Goal: Transaction & Acquisition: Purchase product/service

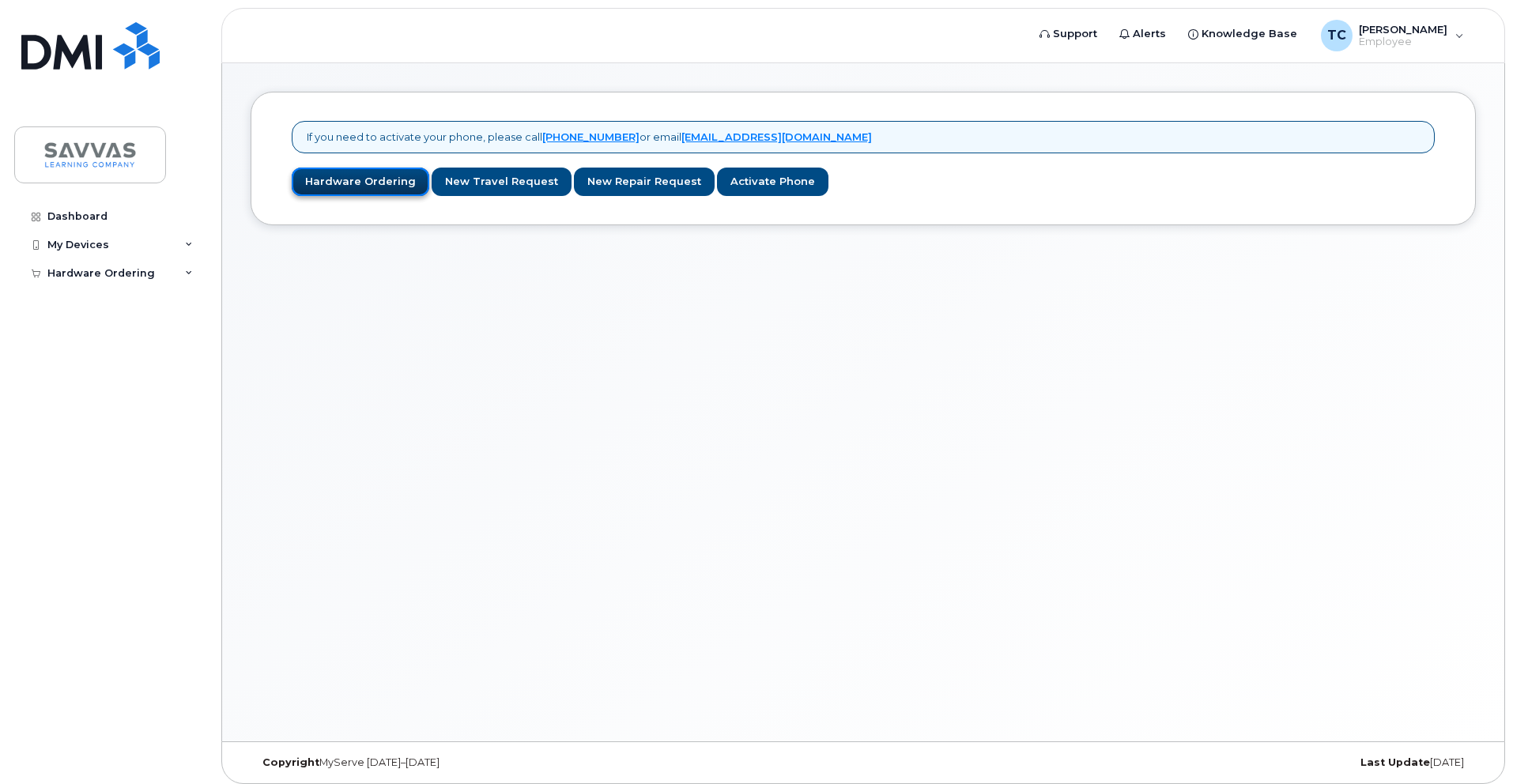
click at [378, 193] on link "Hardware Ordering" at bounding box center [361, 182] width 138 height 30
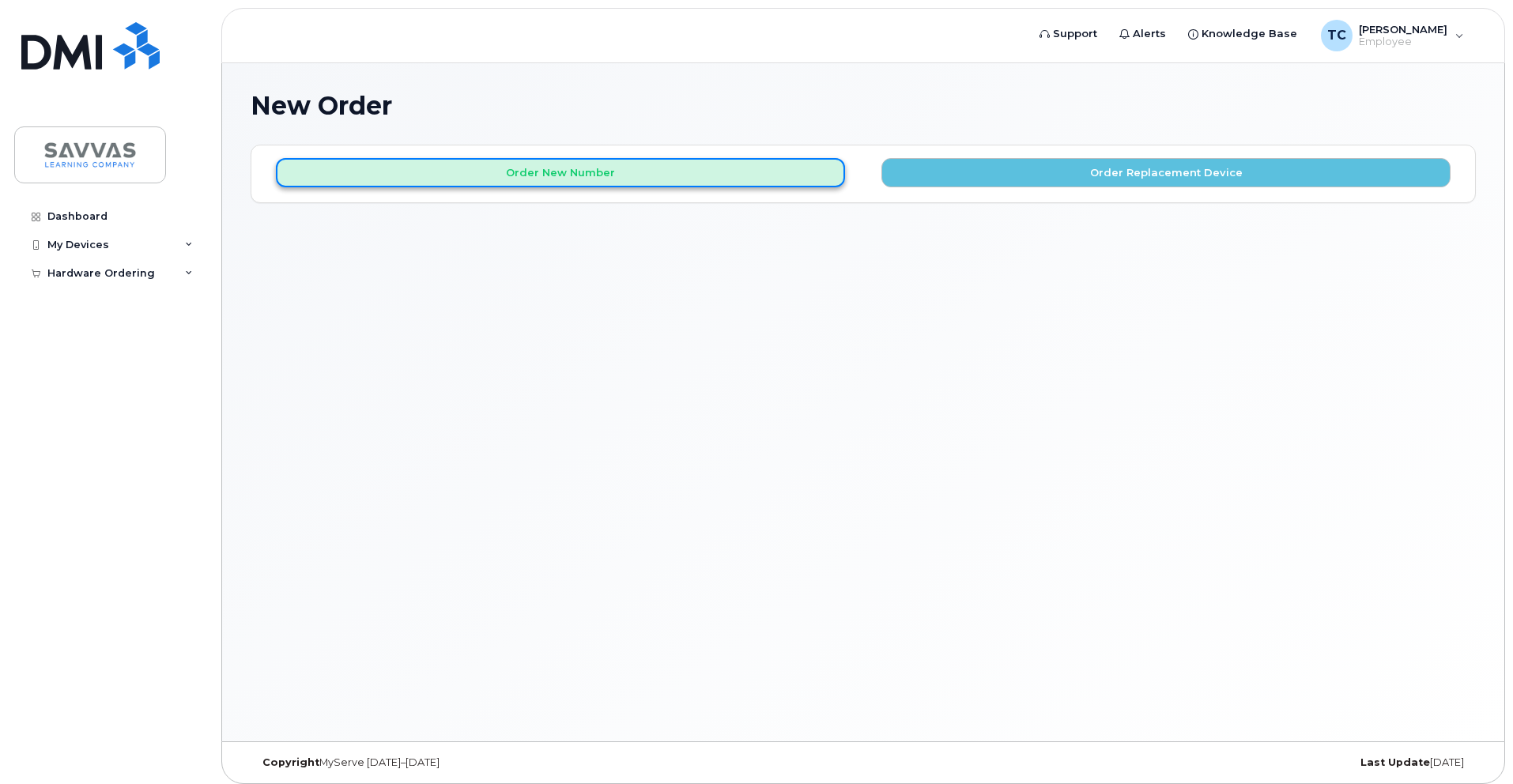
click at [497, 165] on button "Order New Number" at bounding box center [561, 173] width 569 height 30
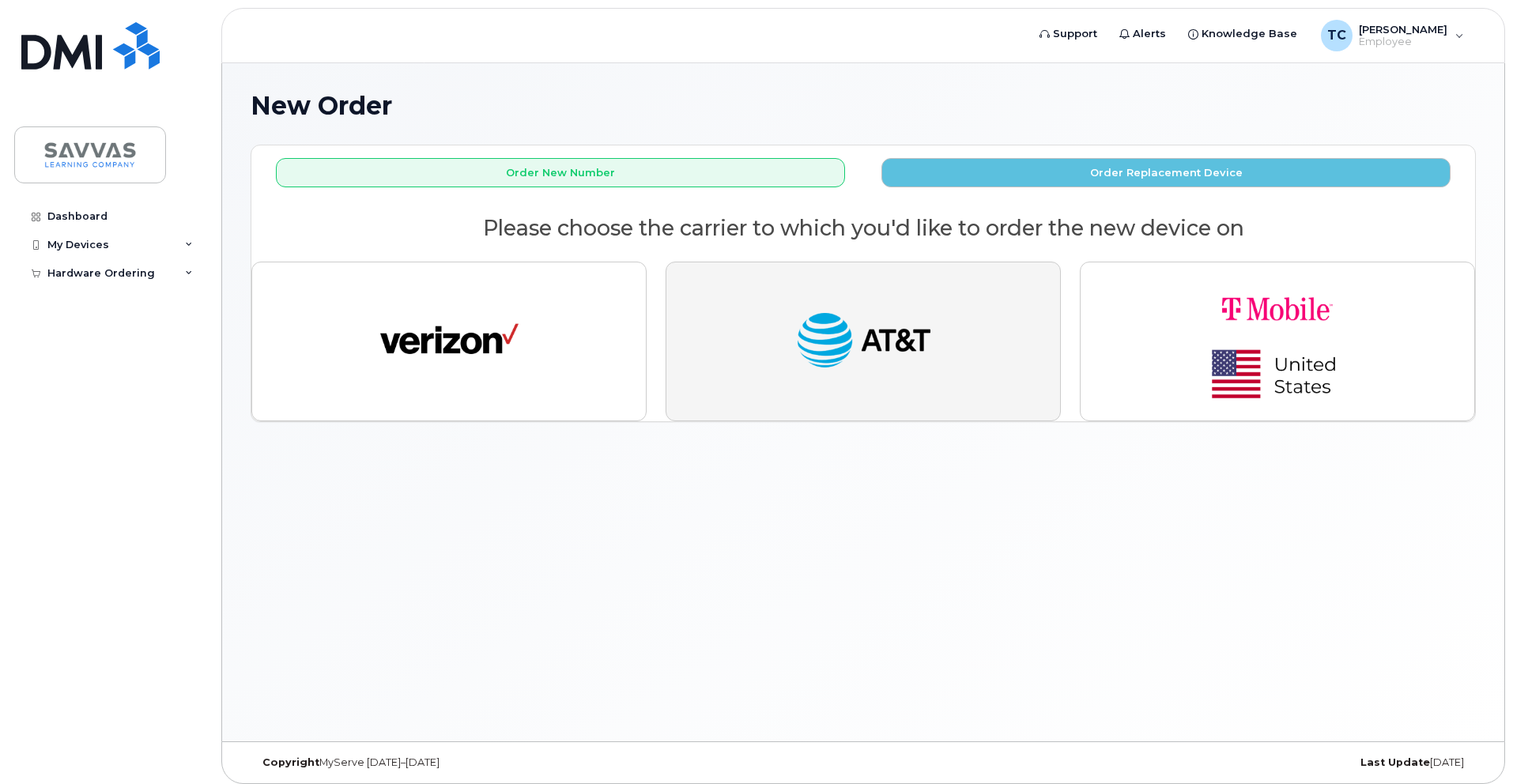
click at [860, 309] on img "button" at bounding box center [863, 341] width 138 height 71
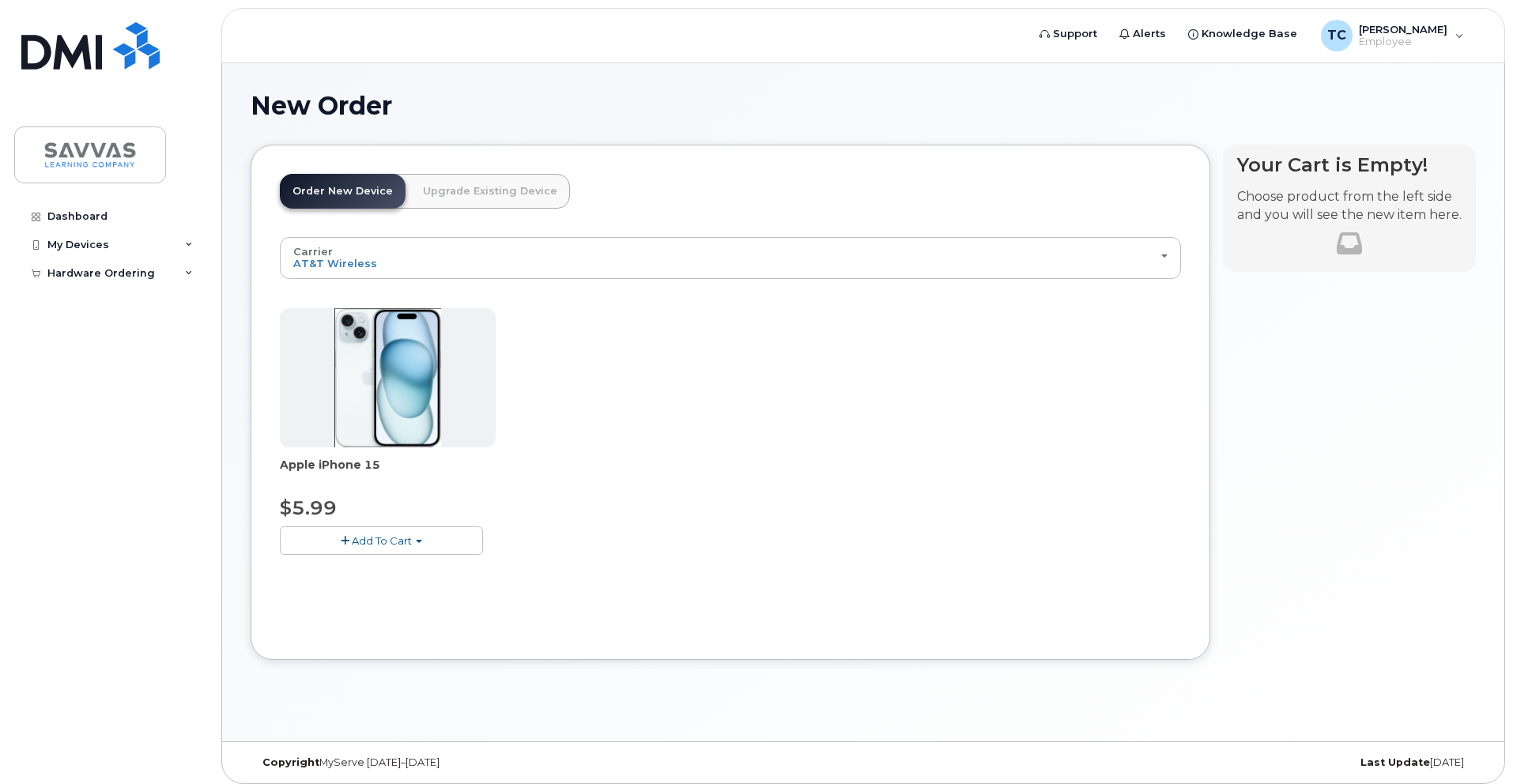
click at [449, 193] on link "Upgrade Existing Device" at bounding box center [490, 190] width 160 height 34
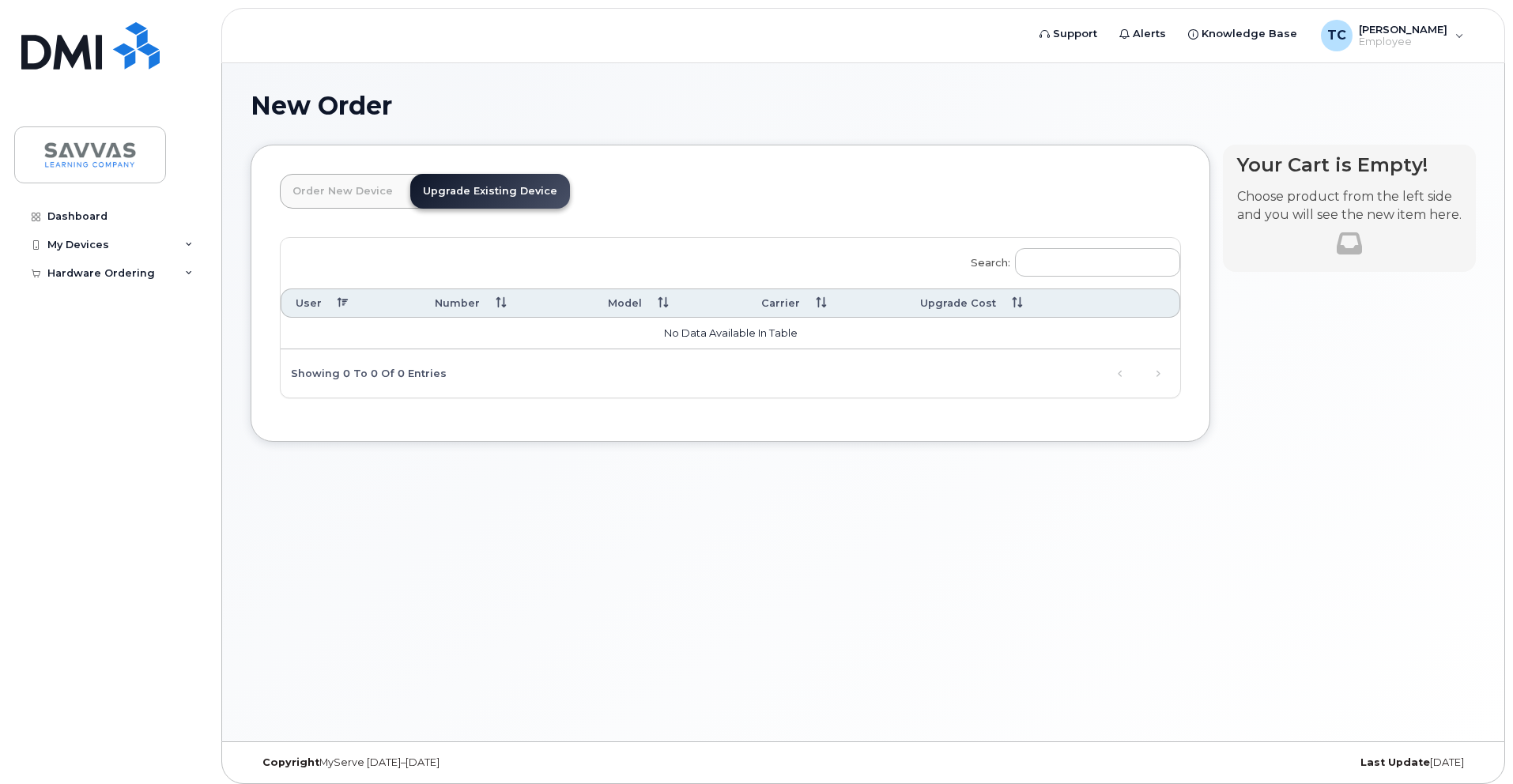
click at [345, 186] on link "Order New Device" at bounding box center [342, 190] width 126 height 34
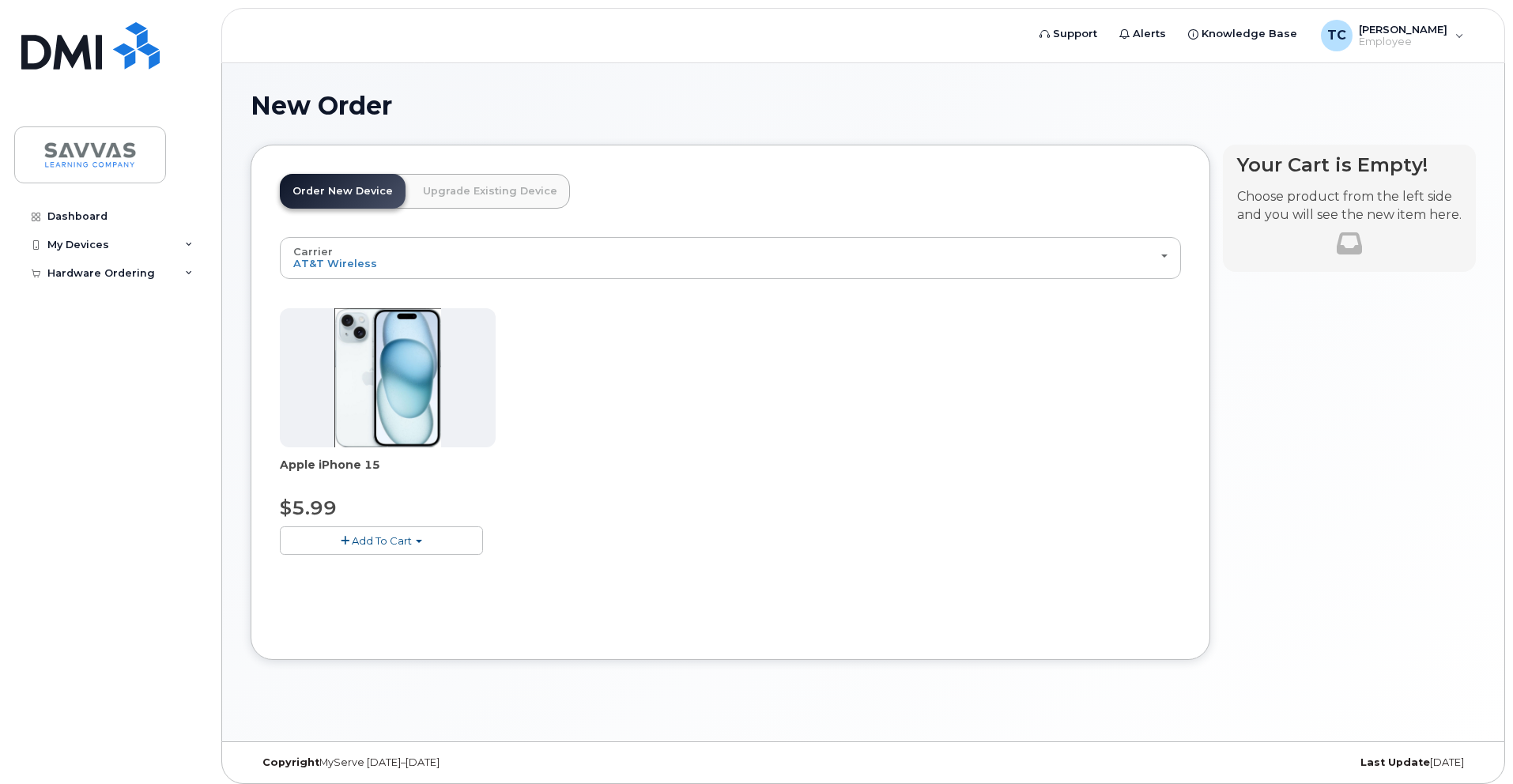
click at [398, 545] on span "Add To Cart" at bounding box center [381, 540] width 60 height 13
click at [398, 575] on link "$5.99 - 3 Year Activation (128GB)" at bounding box center [385, 570] width 204 height 20
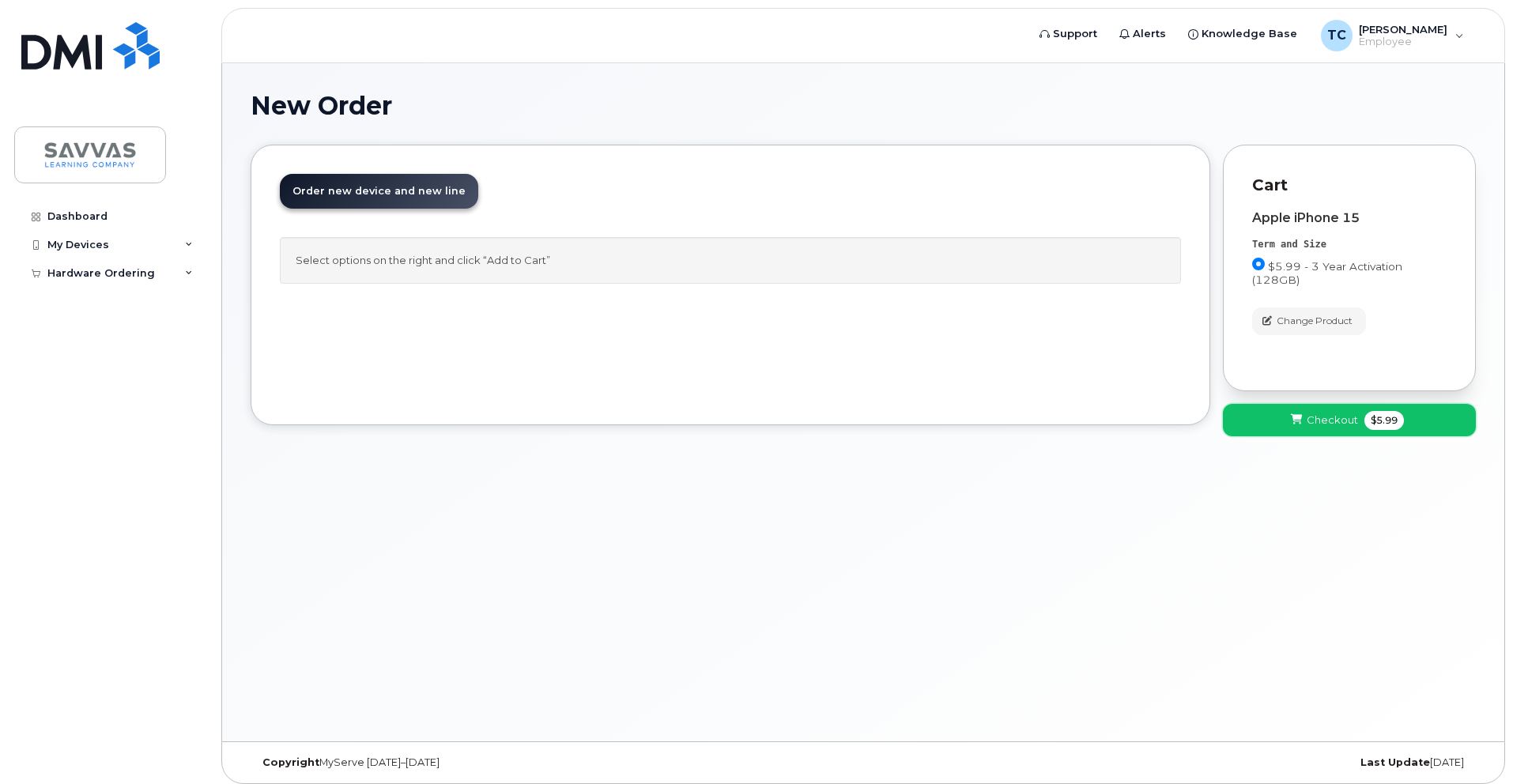
click at [1310, 414] on span "Checkout" at bounding box center [1332, 420] width 51 height 15
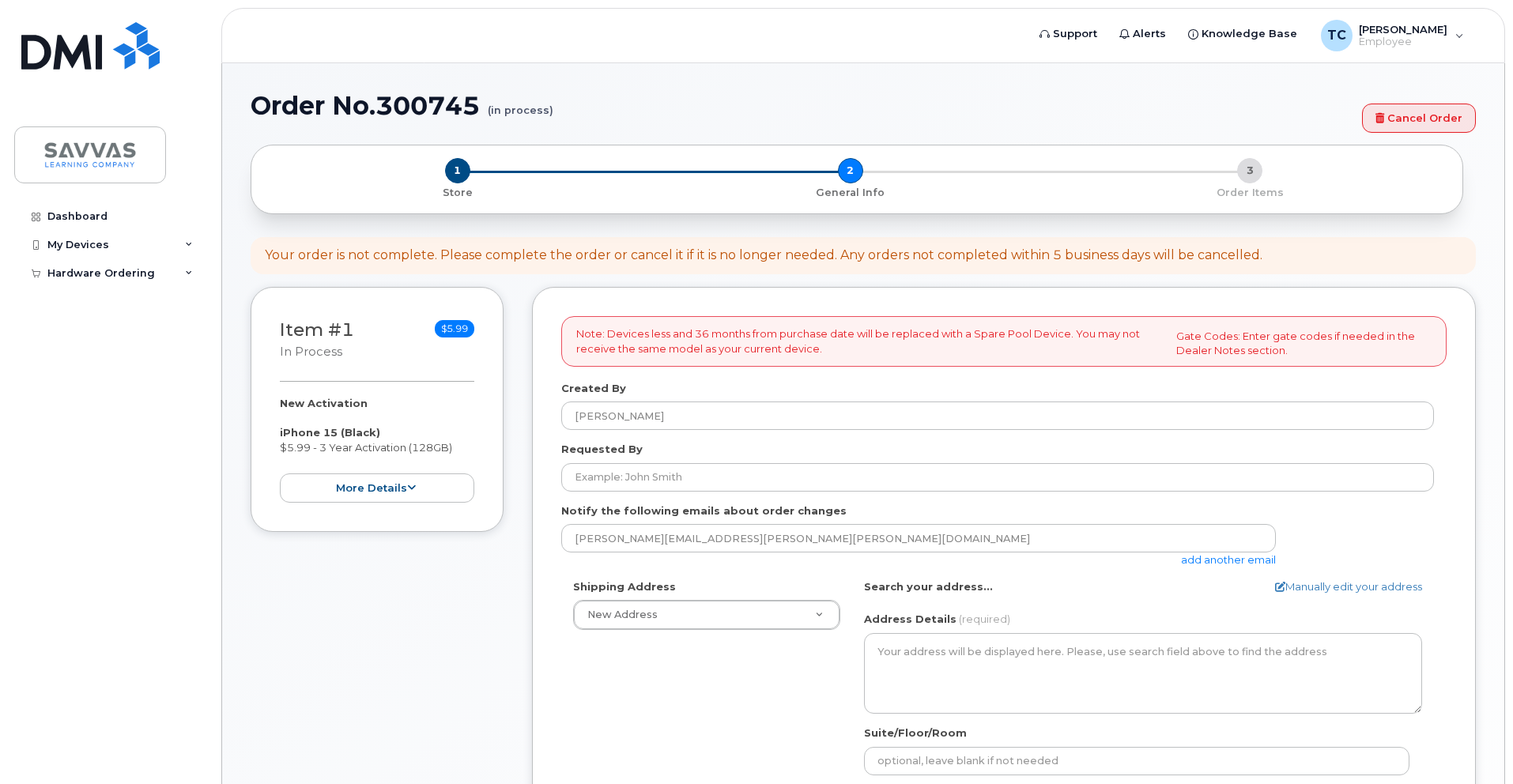
select select
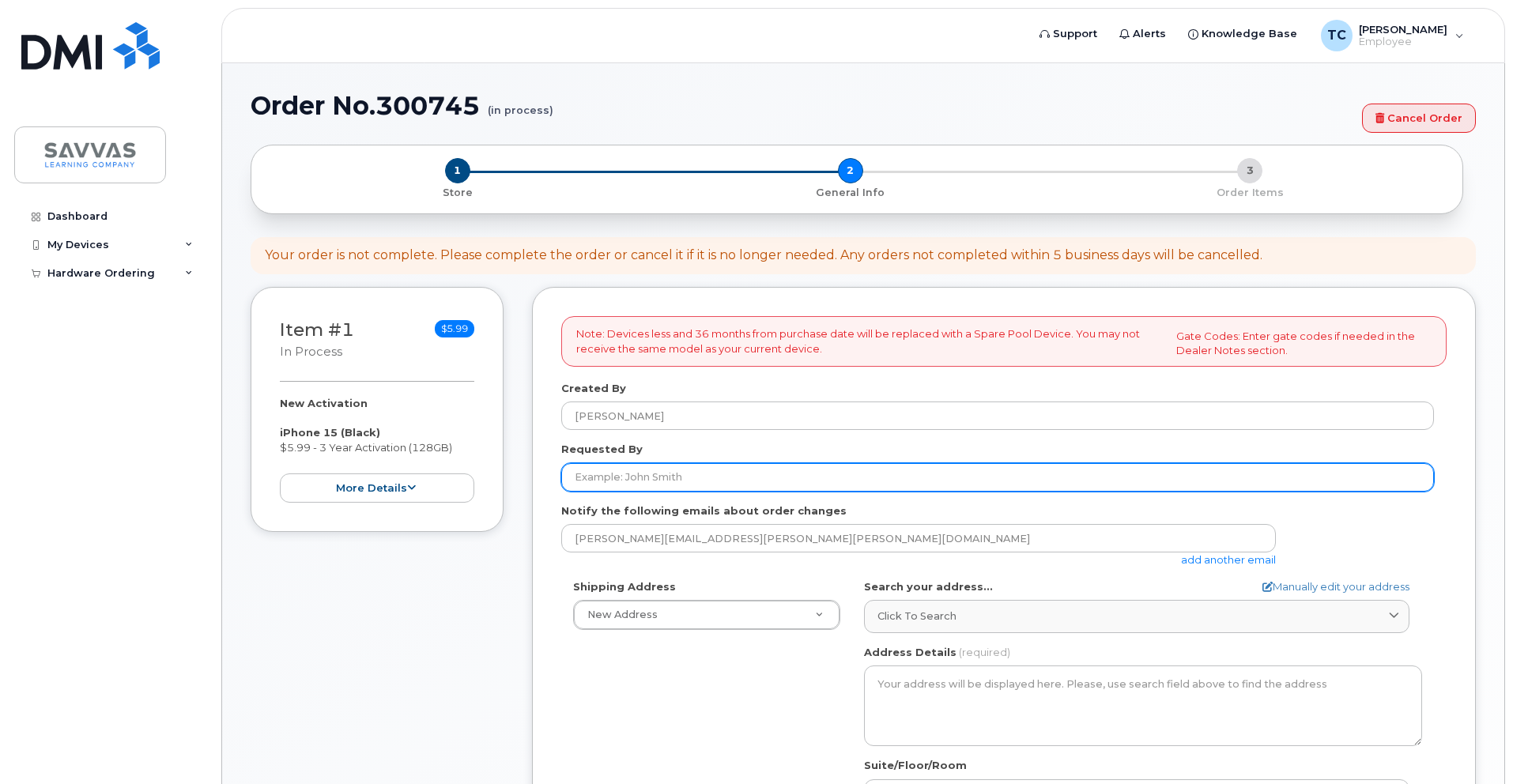
click at [752, 479] on input "Requested By" at bounding box center [997, 477] width 872 height 29
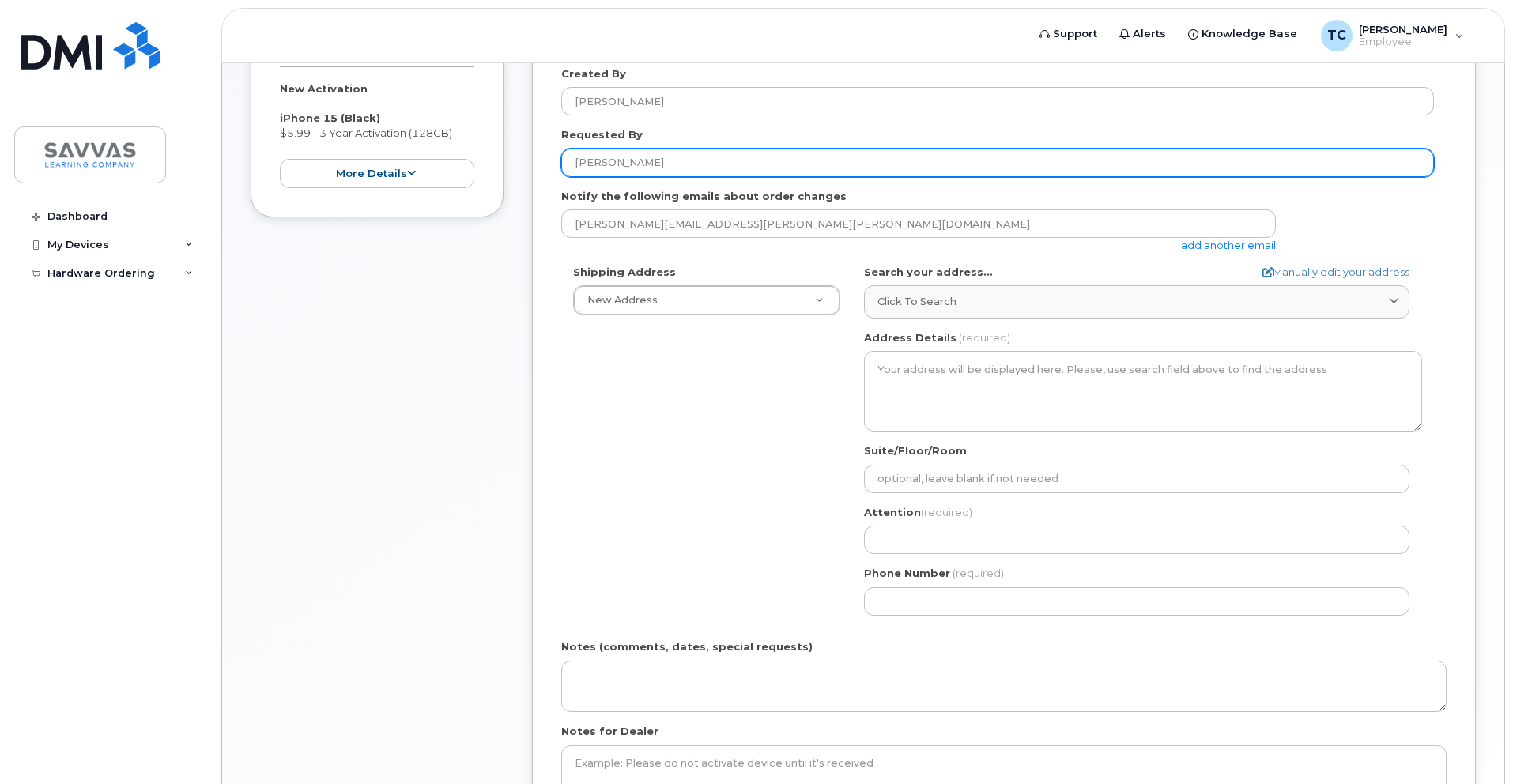
scroll to position [190, 0]
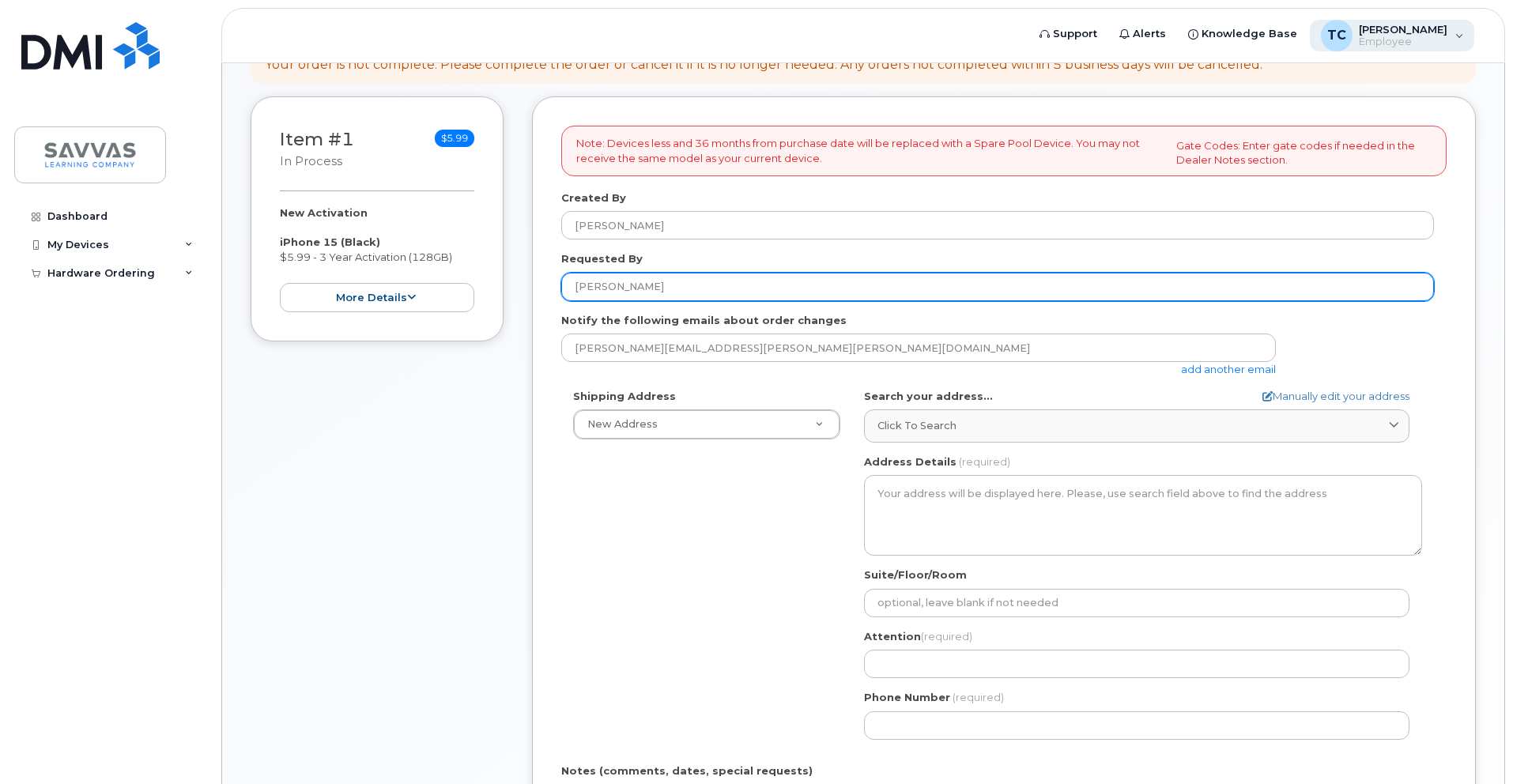
type input "[PERSON_NAME]"
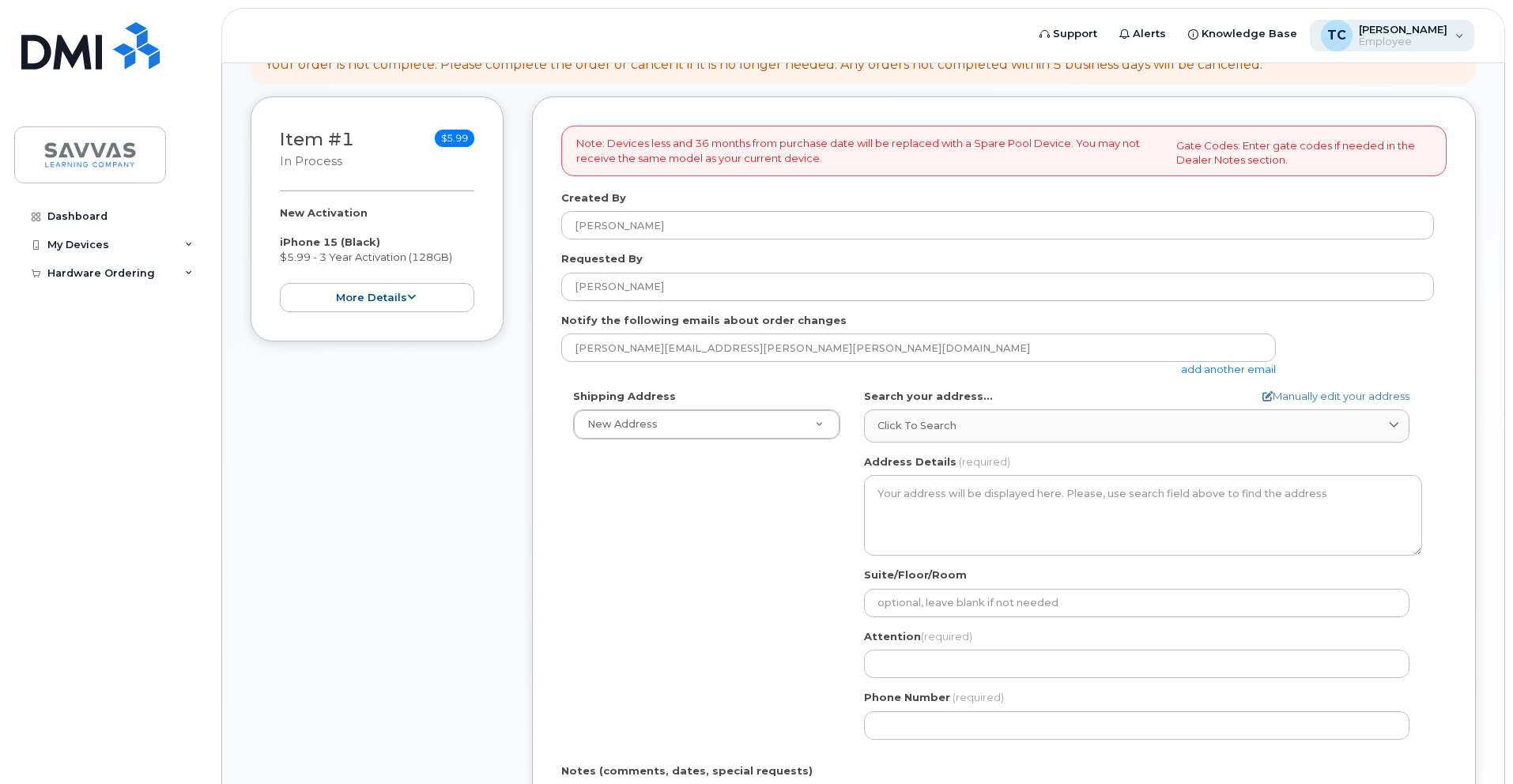
click at [1450, 30] on div "TC Tony Cortez Employee" at bounding box center [1392, 36] width 166 height 32
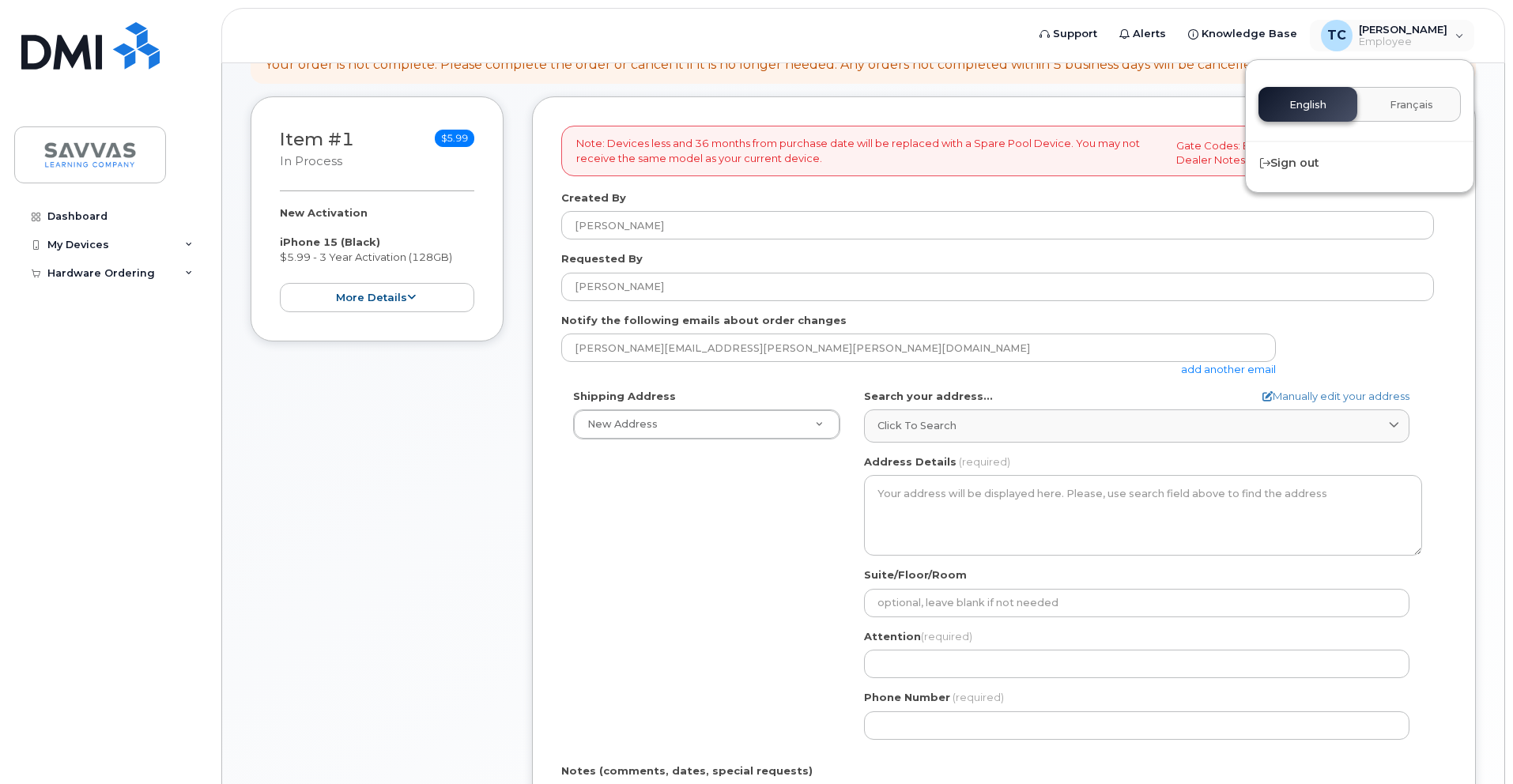
click at [972, 30] on header "Support Alerts Knowledge Base TC Tony Cortez Employee English Français Sign out" at bounding box center [863, 35] width 1283 height 55
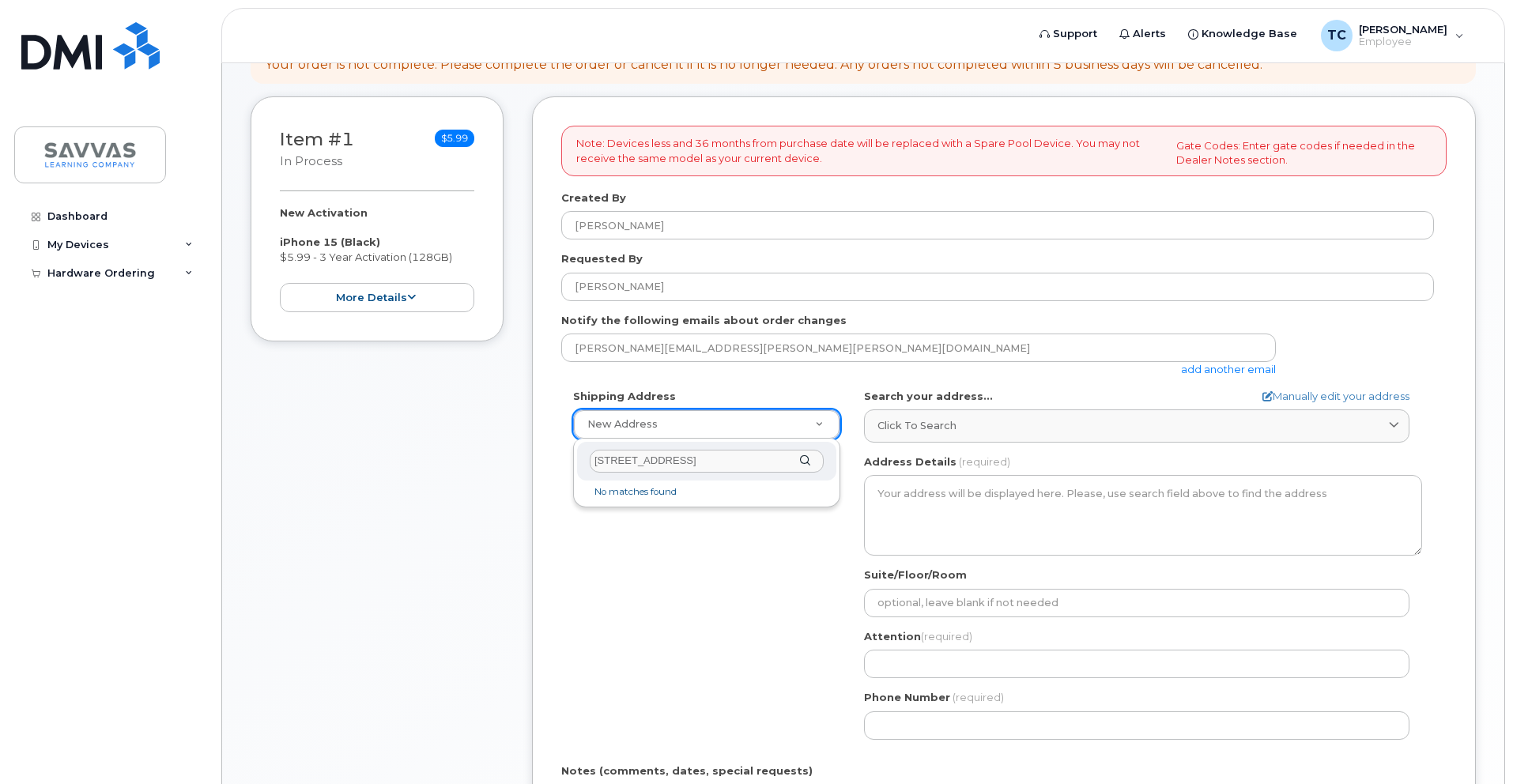
type input "3610 W Chestnut St Skiatook OK 74070"
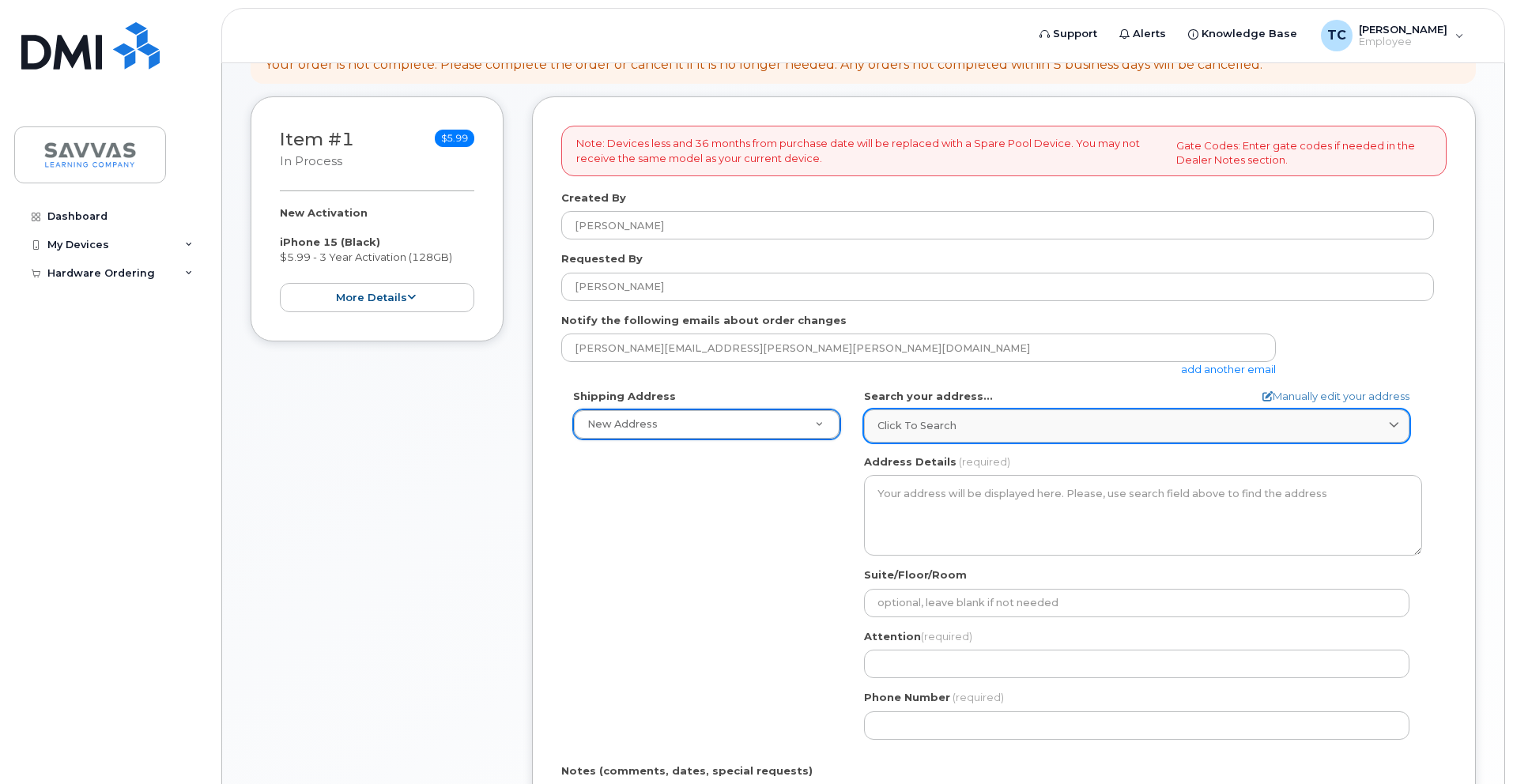
click at [932, 420] on span "Click to search" at bounding box center [916, 425] width 79 height 15
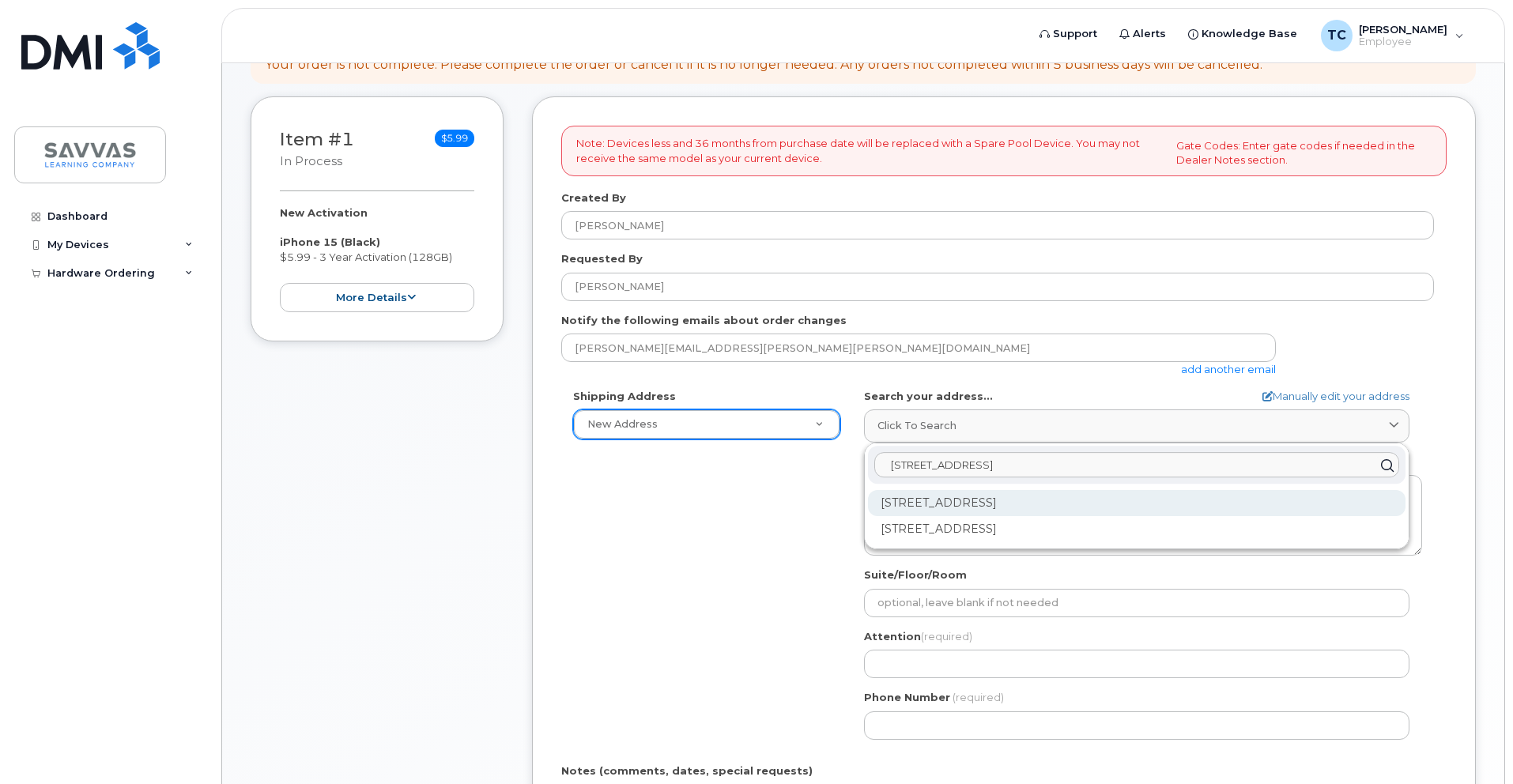
type input "3610 W Chestnut"
click at [1125, 503] on div "3610 W Chestnut St Skiatook OK 74070-6182" at bounding box center [1136, 503] width 537 height 26
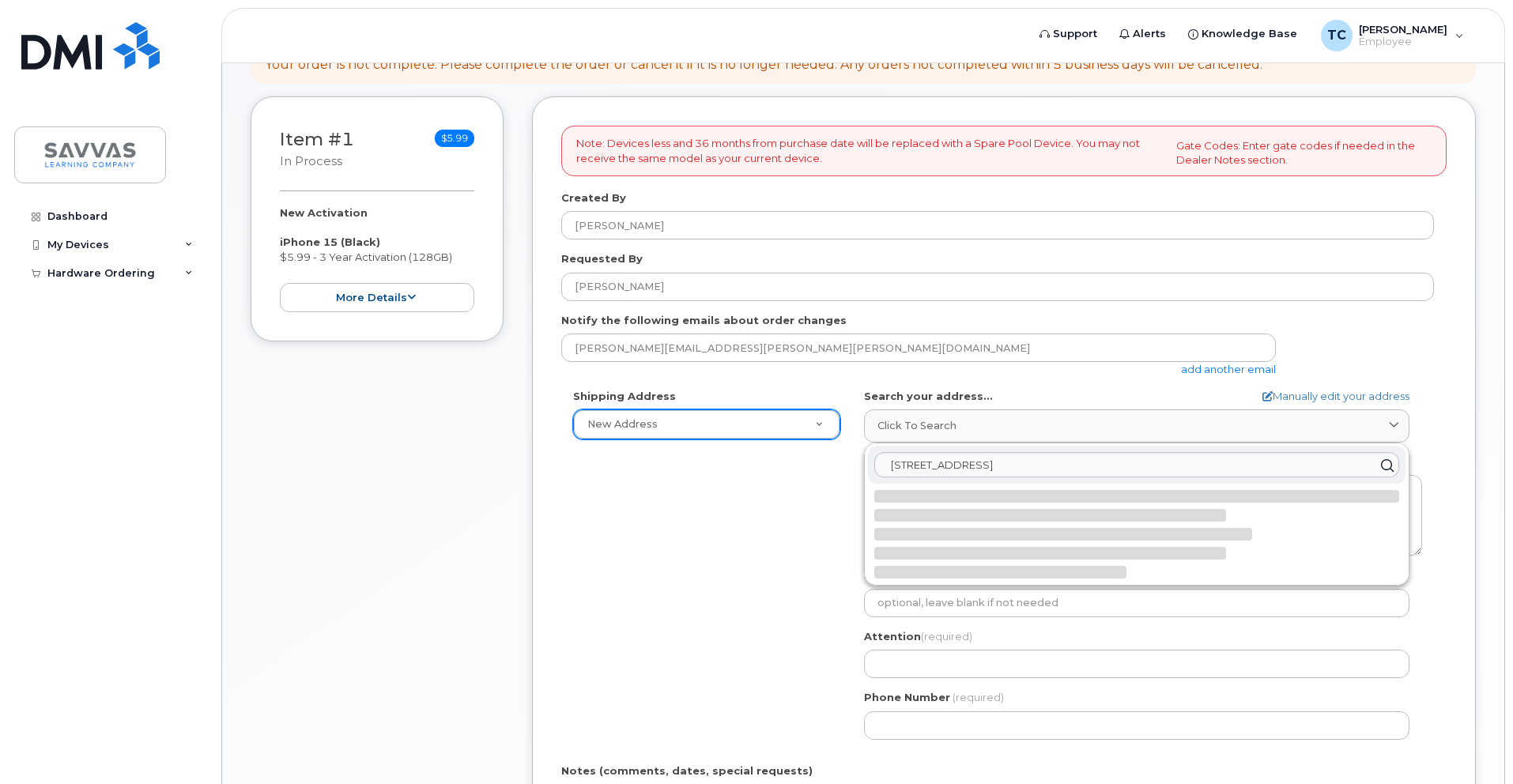
select select
type textarea "3610 W Chestnut St SKIATOOK OK 74070-6182 UNITED STATES"
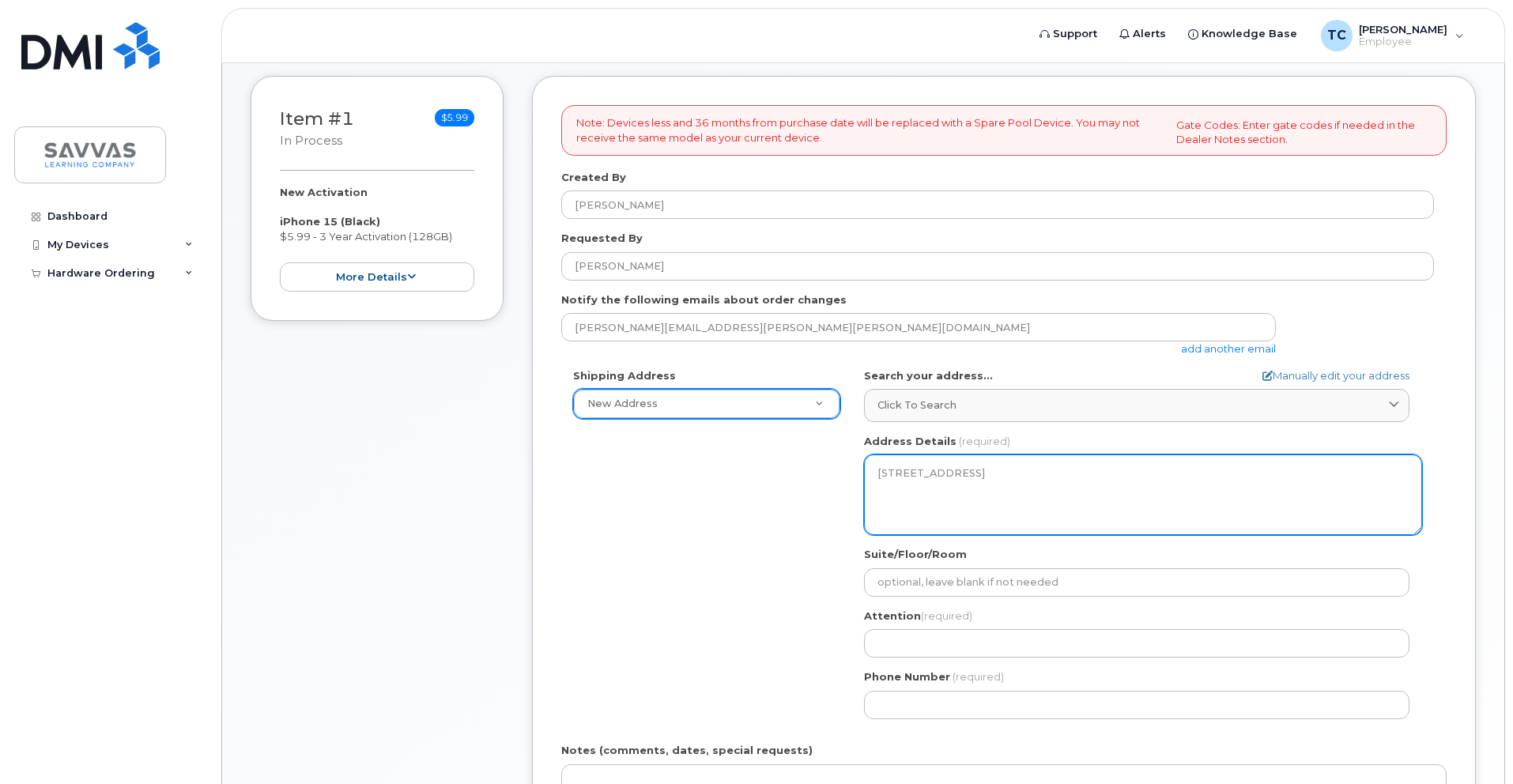
scroll to position [500, 0]
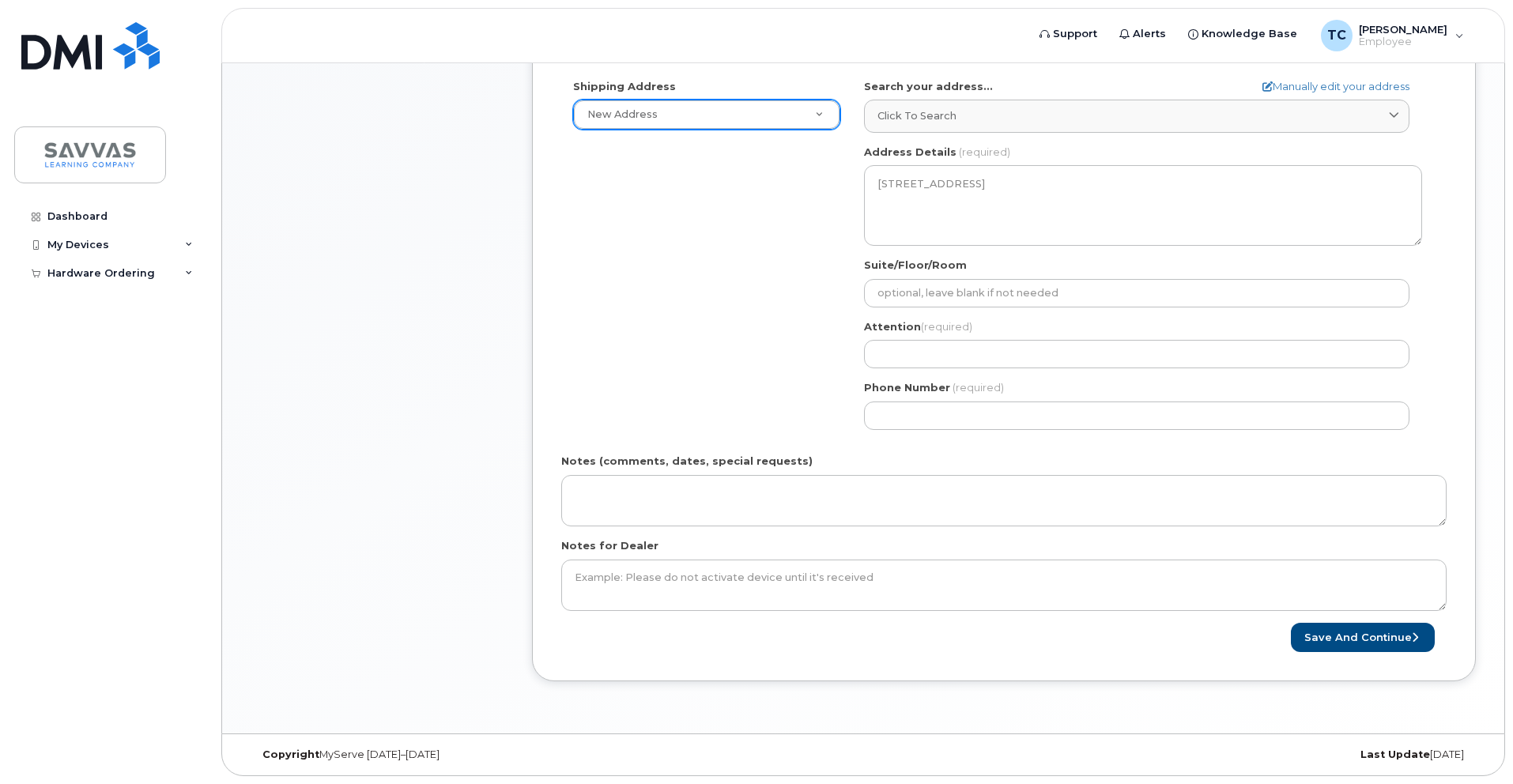
click at [894, 399] on div "Phone Number (required)" at bounding box center [1143, 404] width 558 height 50
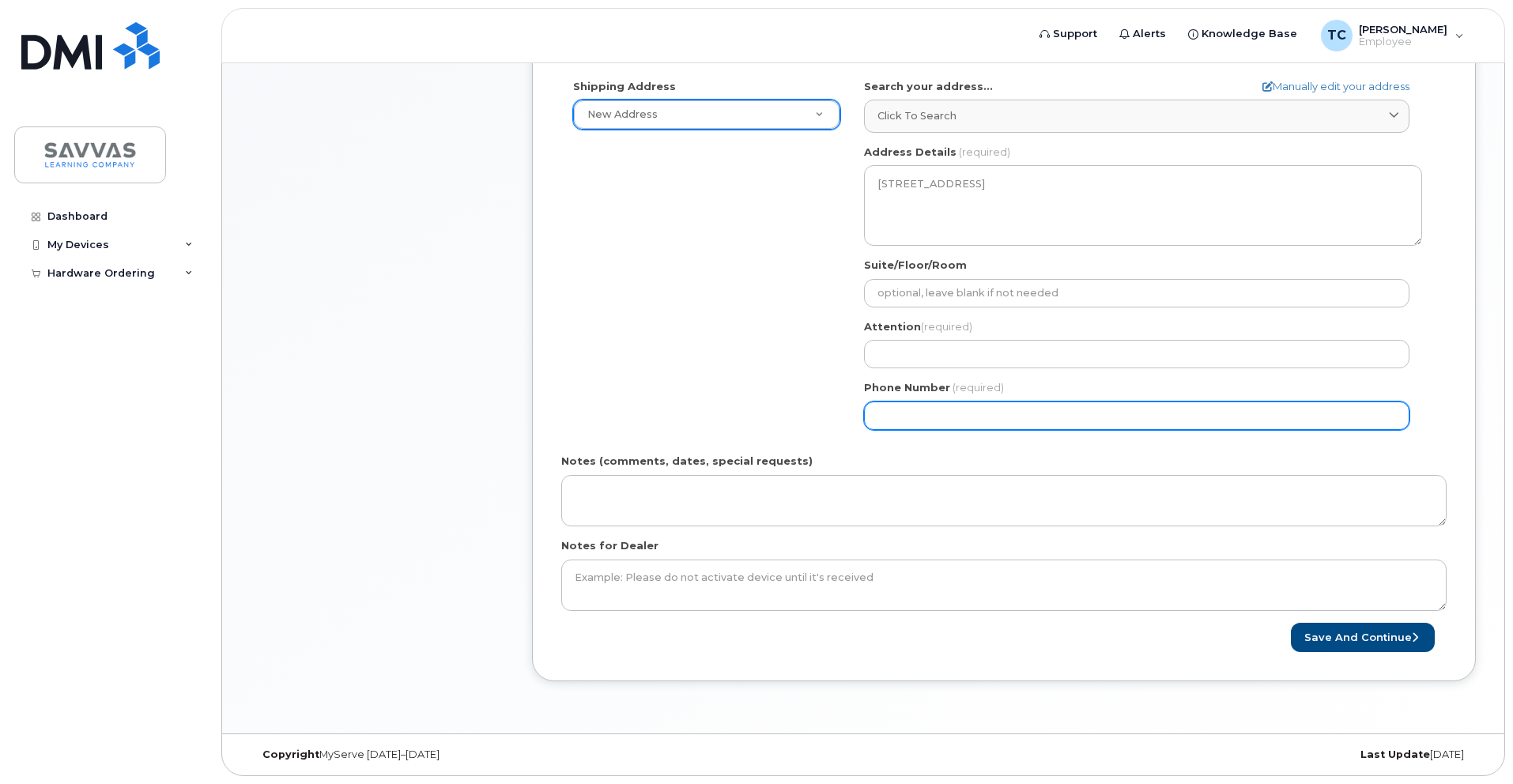
click at [895, 408] on input "Phone Number" at bounding box center [1136, 416] width 545 height 29
type input "-2"
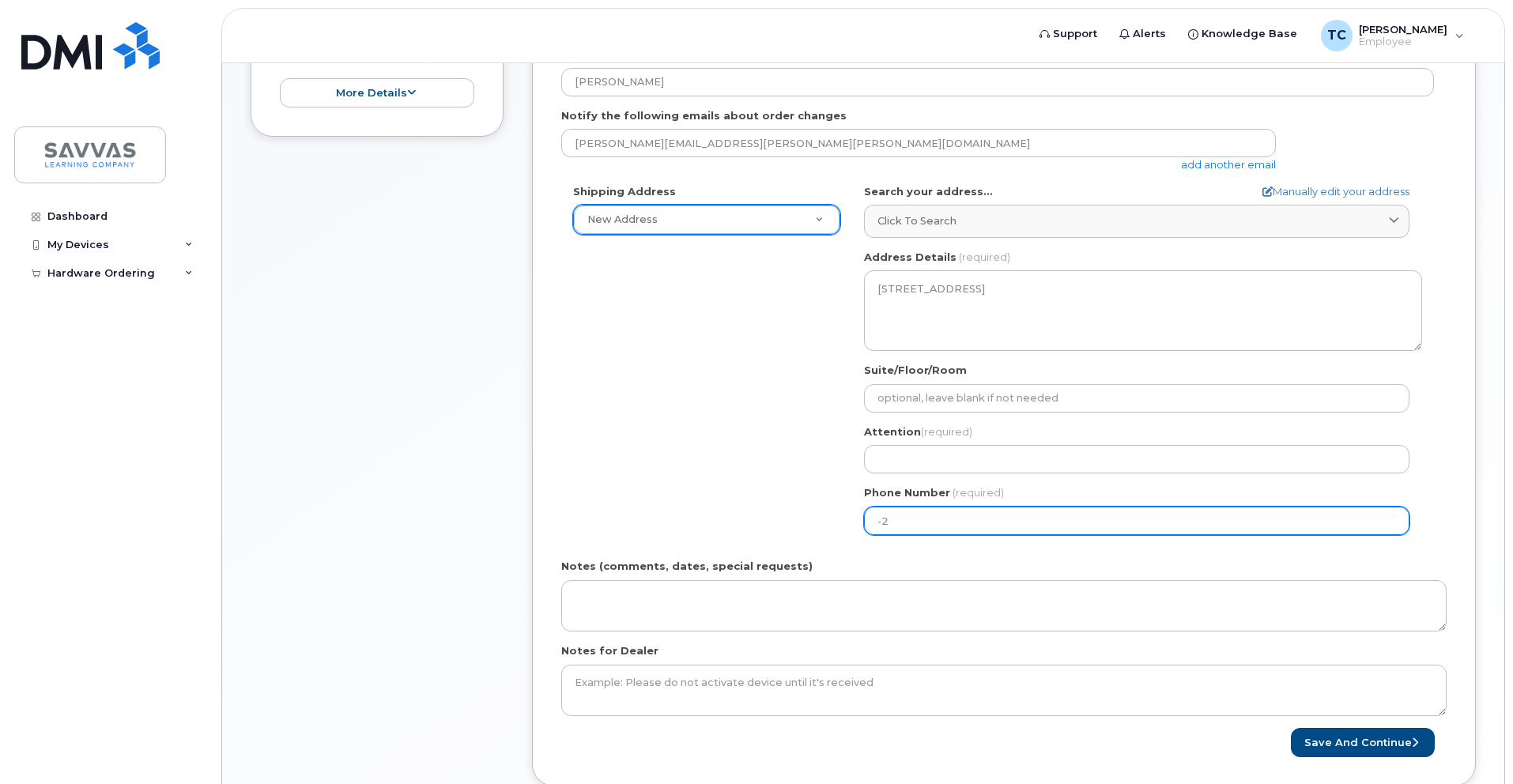
scroll to position [373, 0]
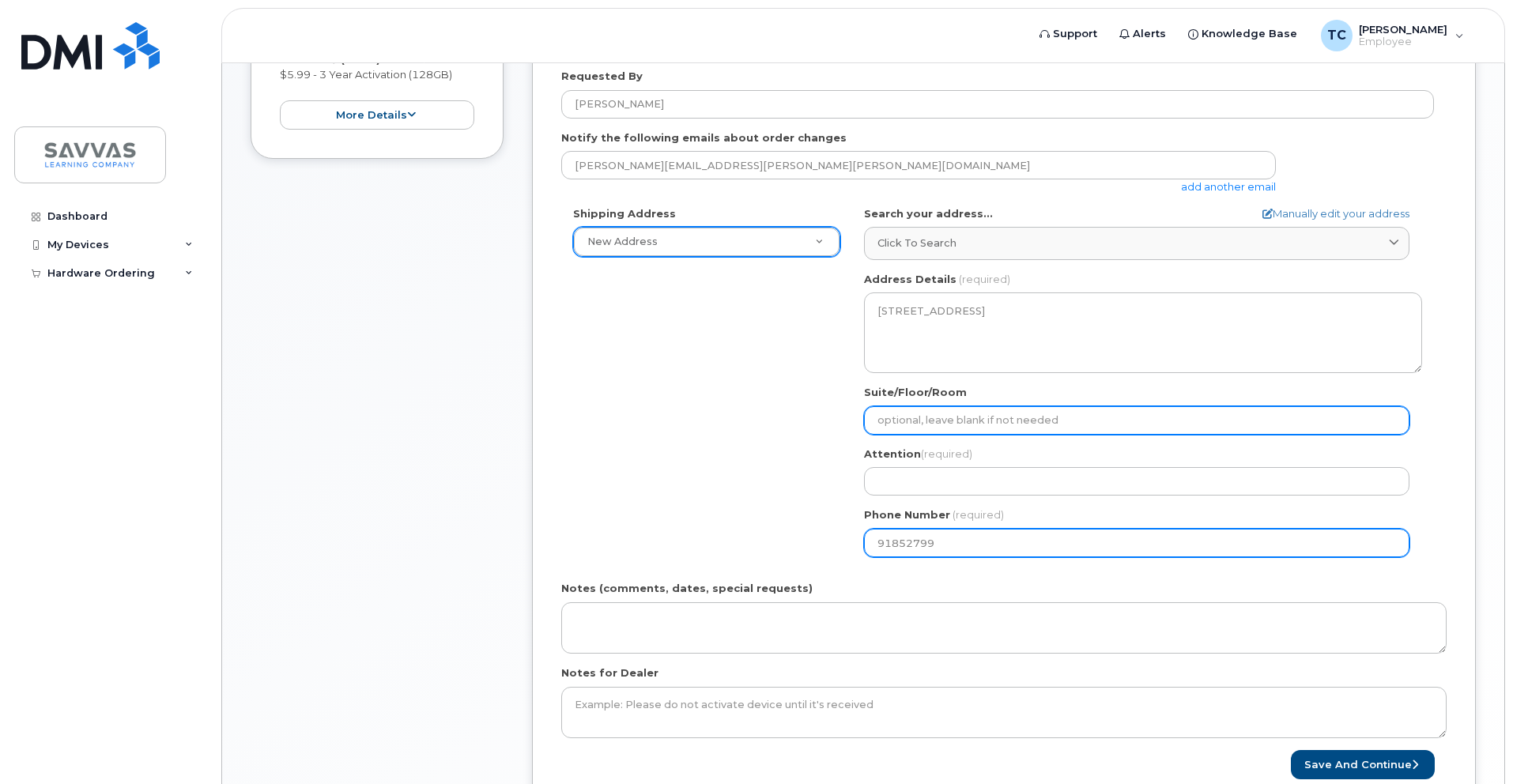
type input "918527994"
select select
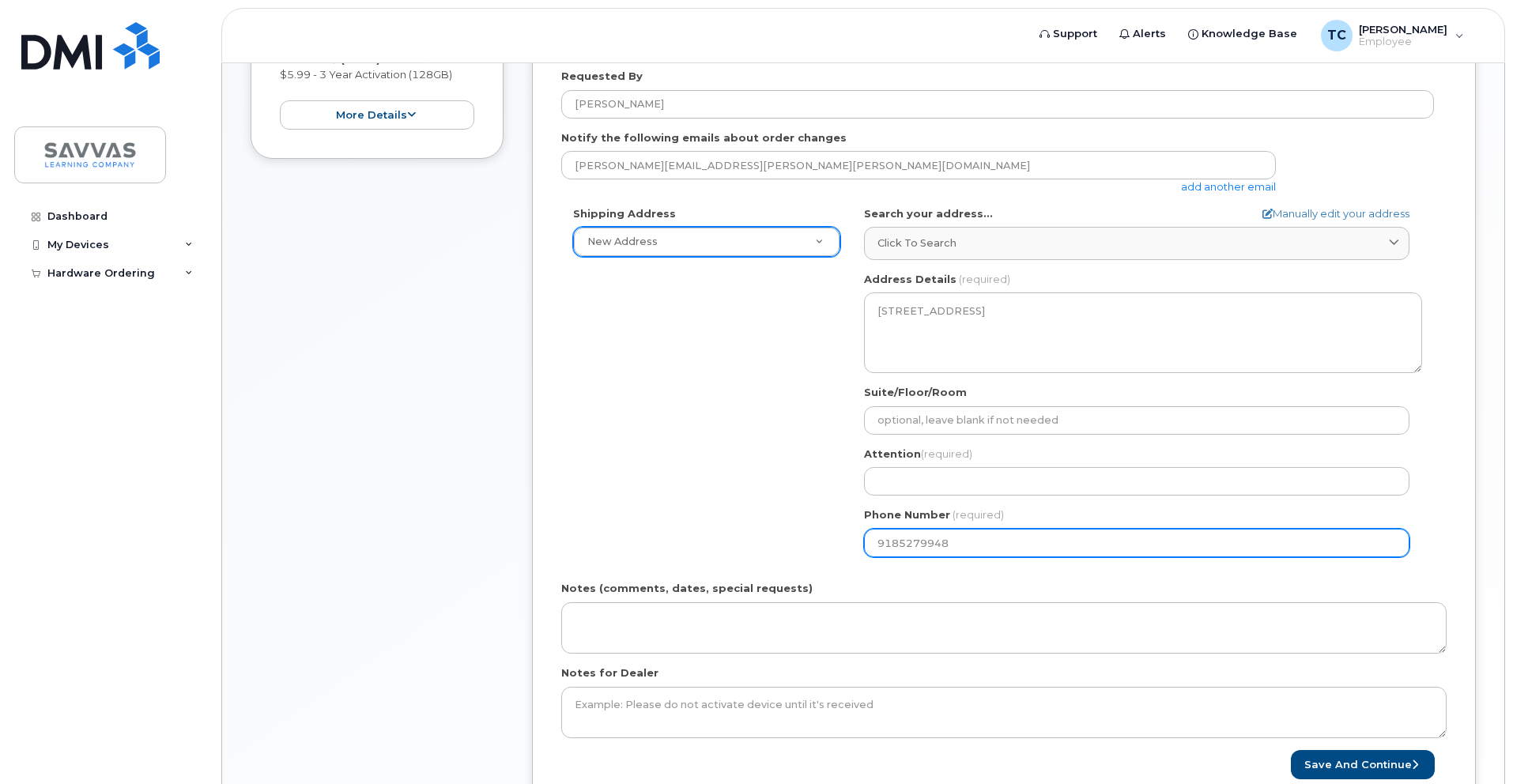
type input "9185279948"
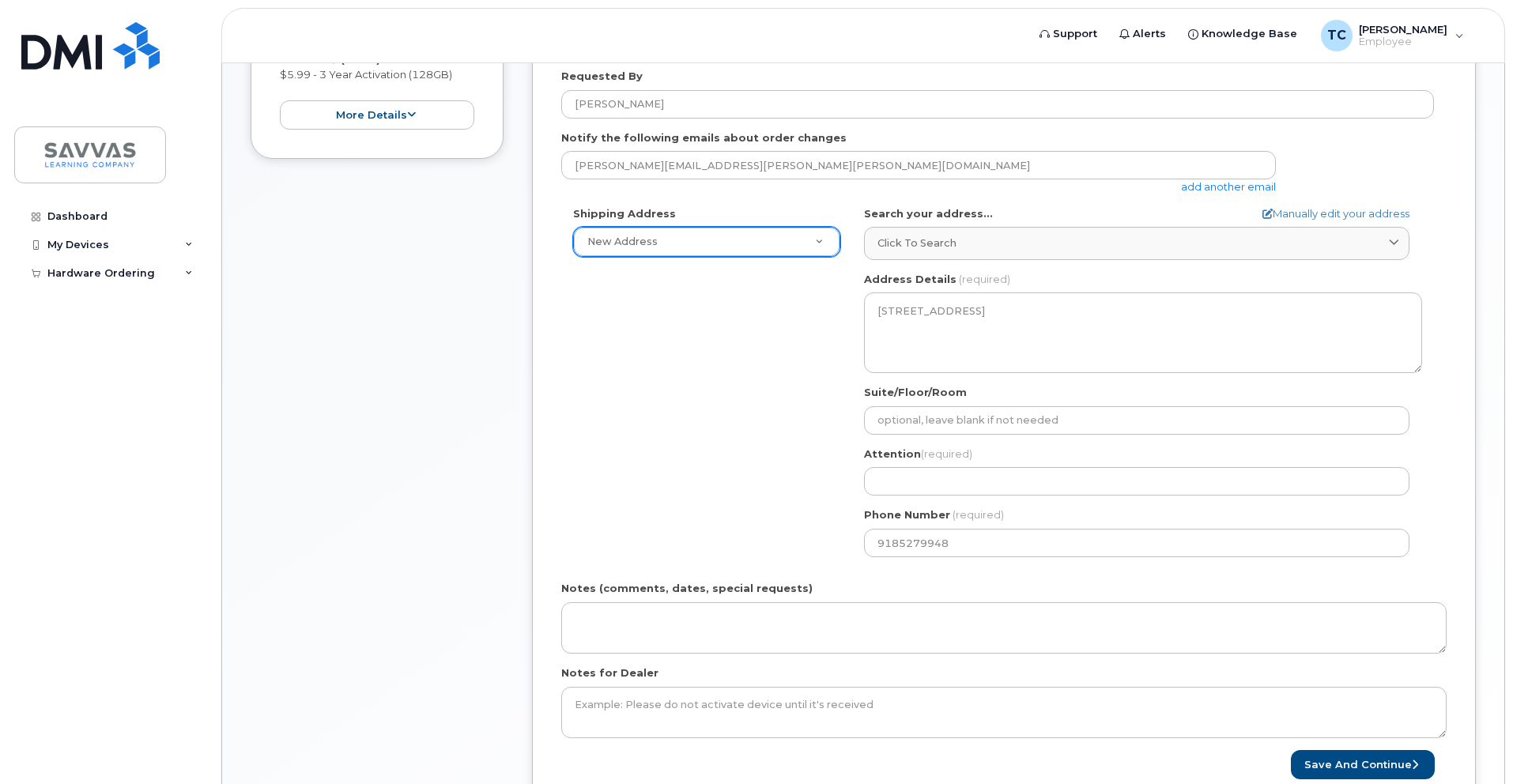
click at [729, 444] on div "Shipping Address New Address New Address 1667 Crestline Drive, Atlanta, GA 3034…" at bounding box center [997, 388] width 872 height 363
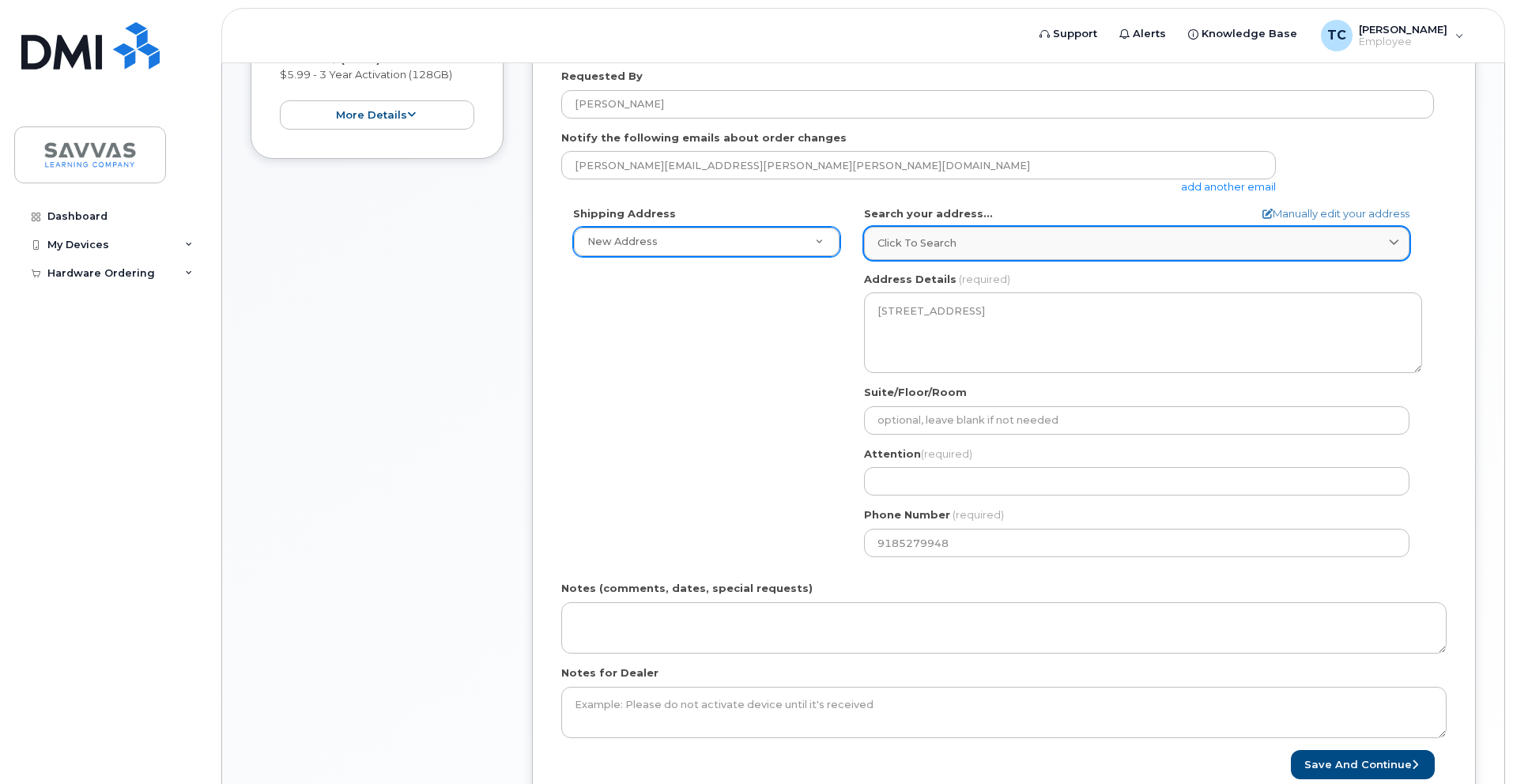
click at [900, 254] on link "Click to search" at bounding box center [1136, 243] width 545 height 33
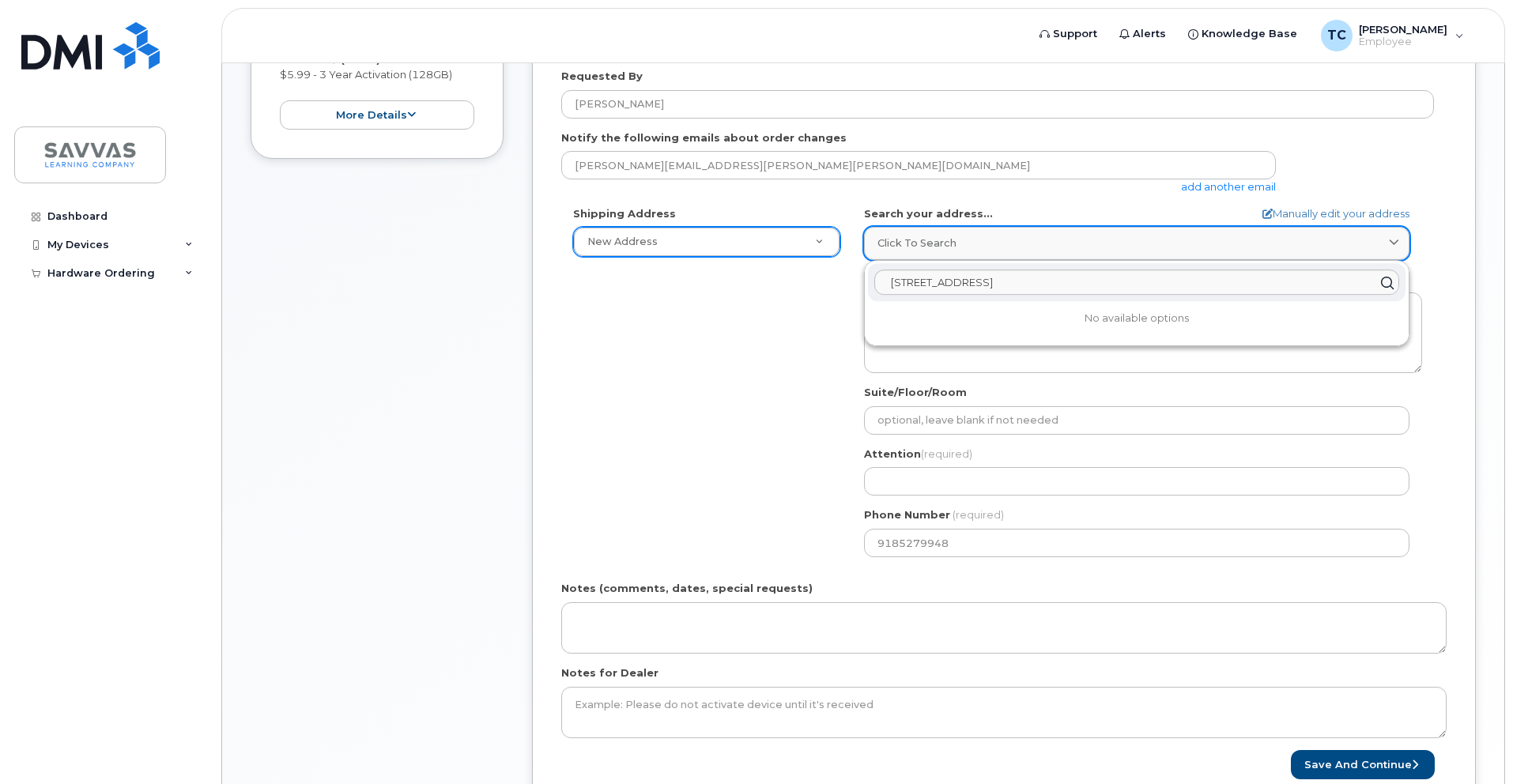
click at [900, 254] on link "Click to search" at bounding box center [1136, 243] width 545 height 33
click at [774, 326] on div "Shipping Address New Address New Address 1667 Crestline Drive, Atlanta, GA 3034…" at bounding box center [997, 388] width 872 height 363
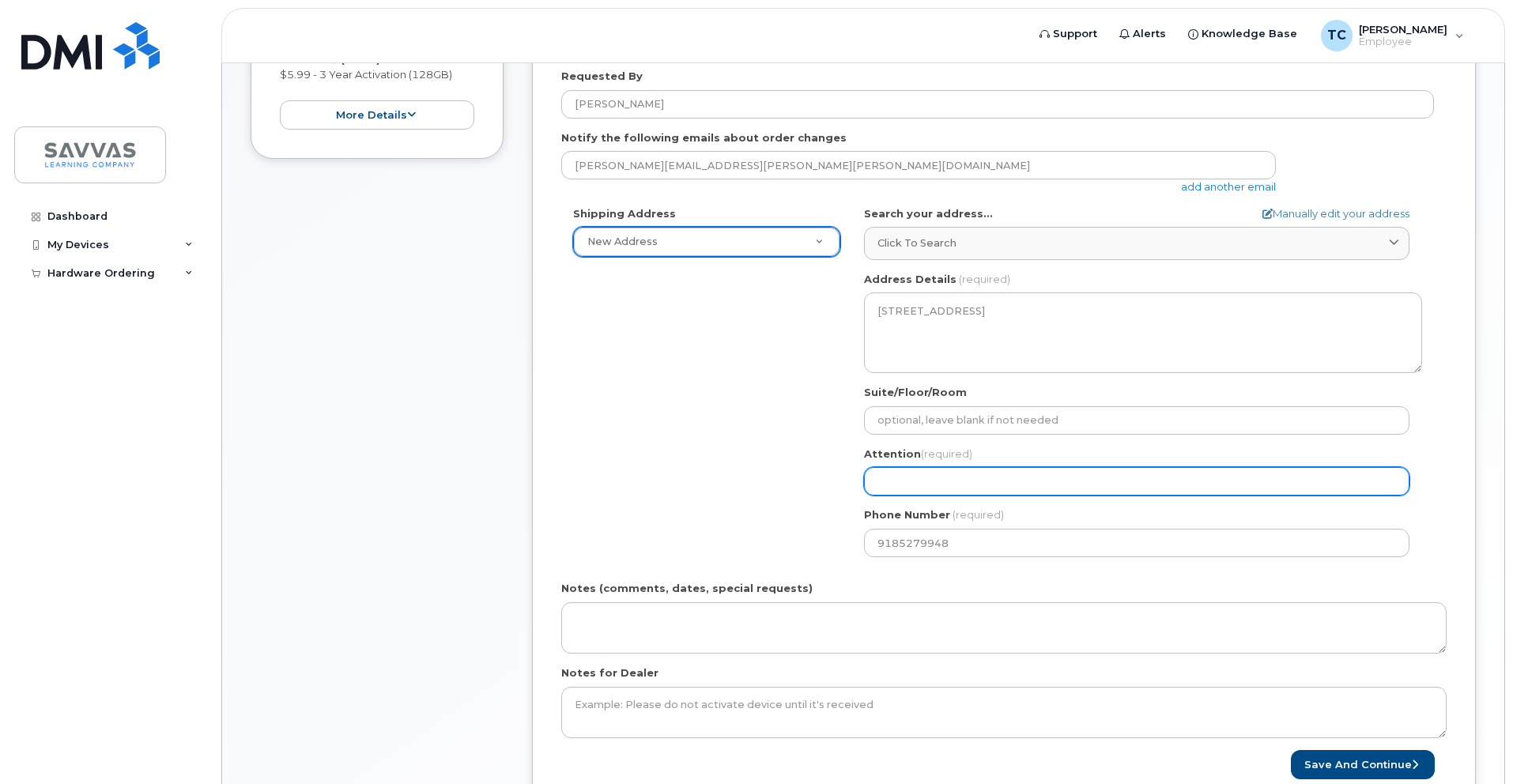
click at [888, 482] on input "Attention (required)" at bounding box center [1136, 481] width 545 height 29
select select
type input "T"
select select
type input "To"
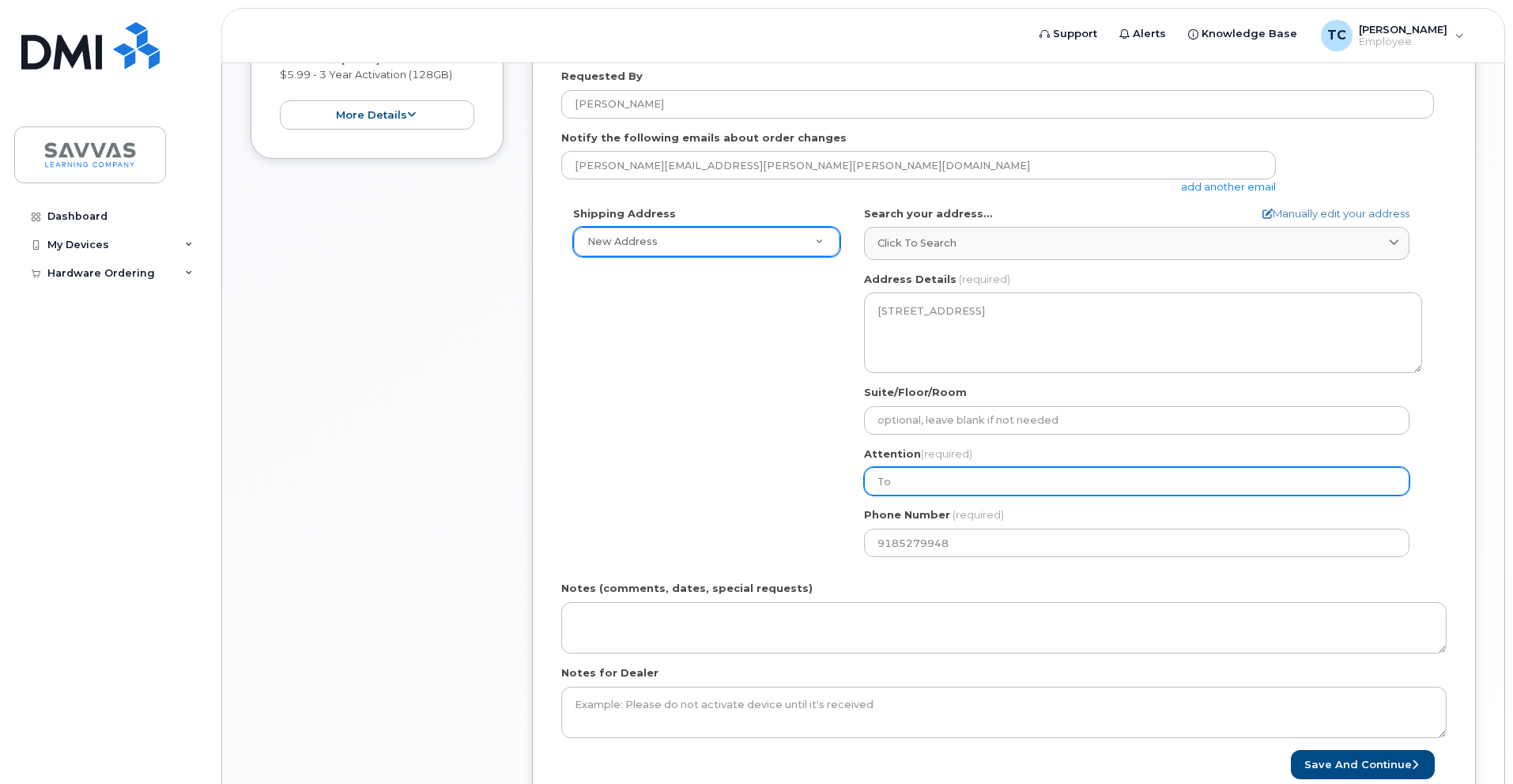
select select
type input "Ton"
select select
type input "Tony"
select select
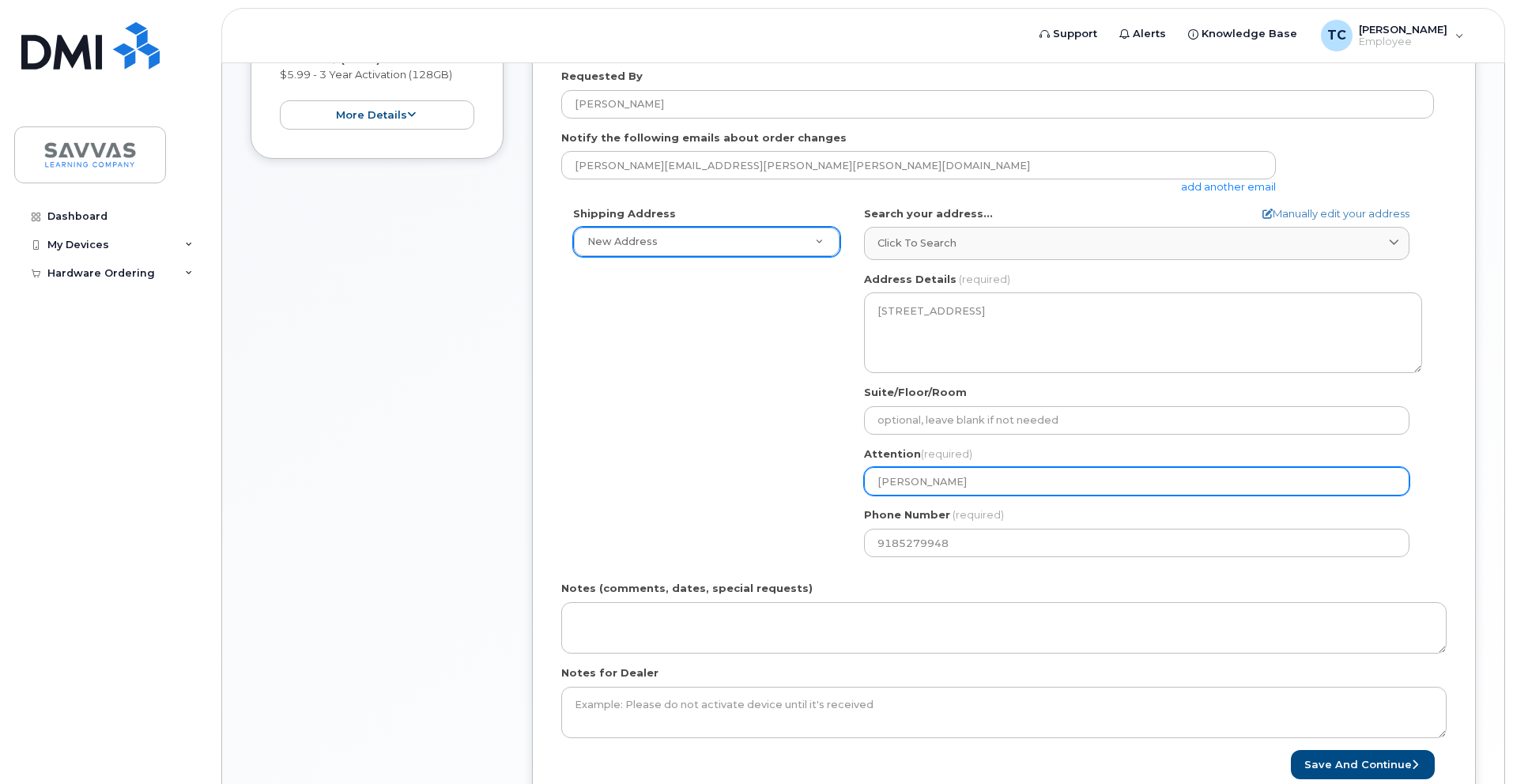
type input "Tony C"
select select
type input "Tony Co"
select select
type input "Tony Cor"
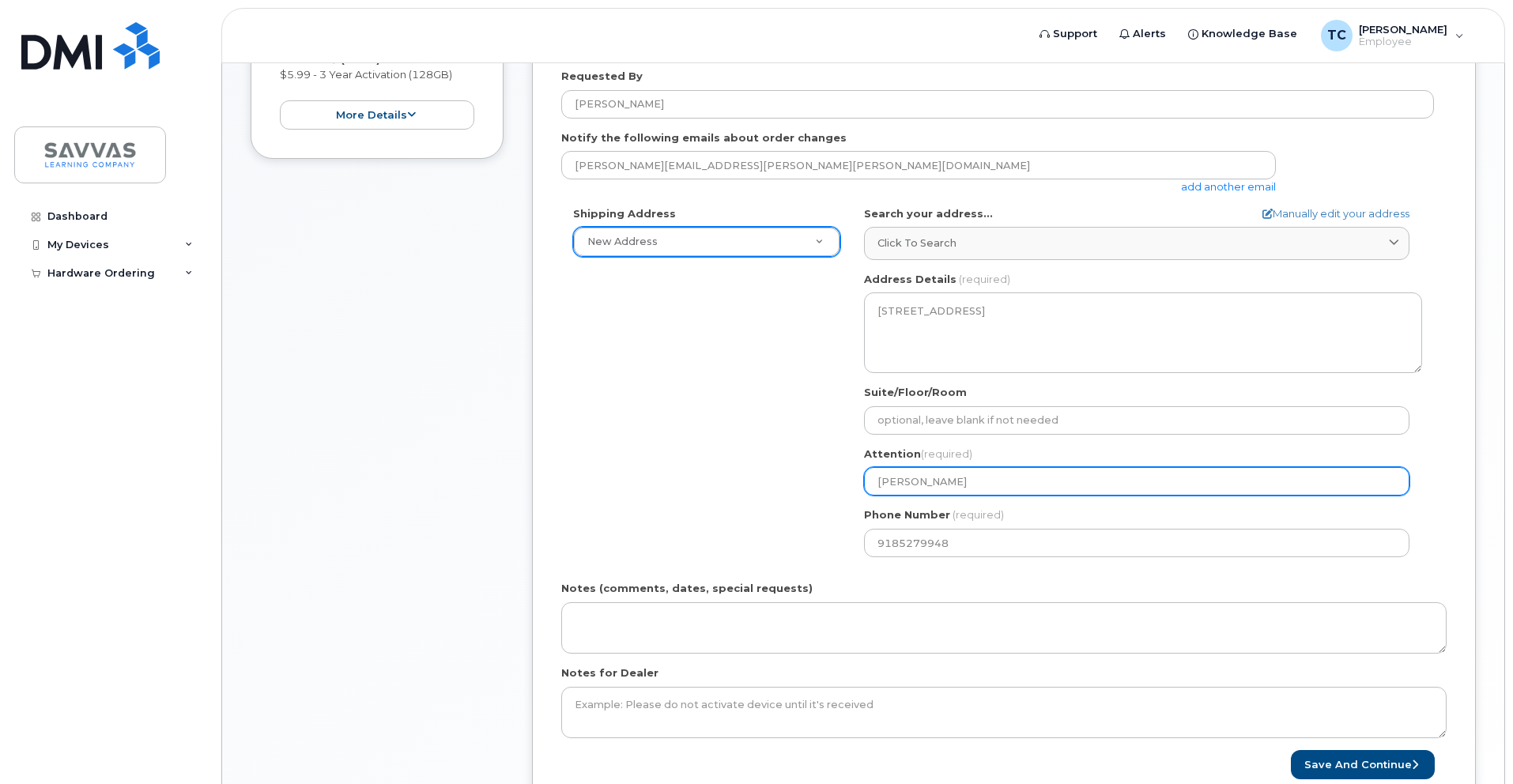
select select
type input "Tony Cort"
select select
type input "Tony Corte"
select select
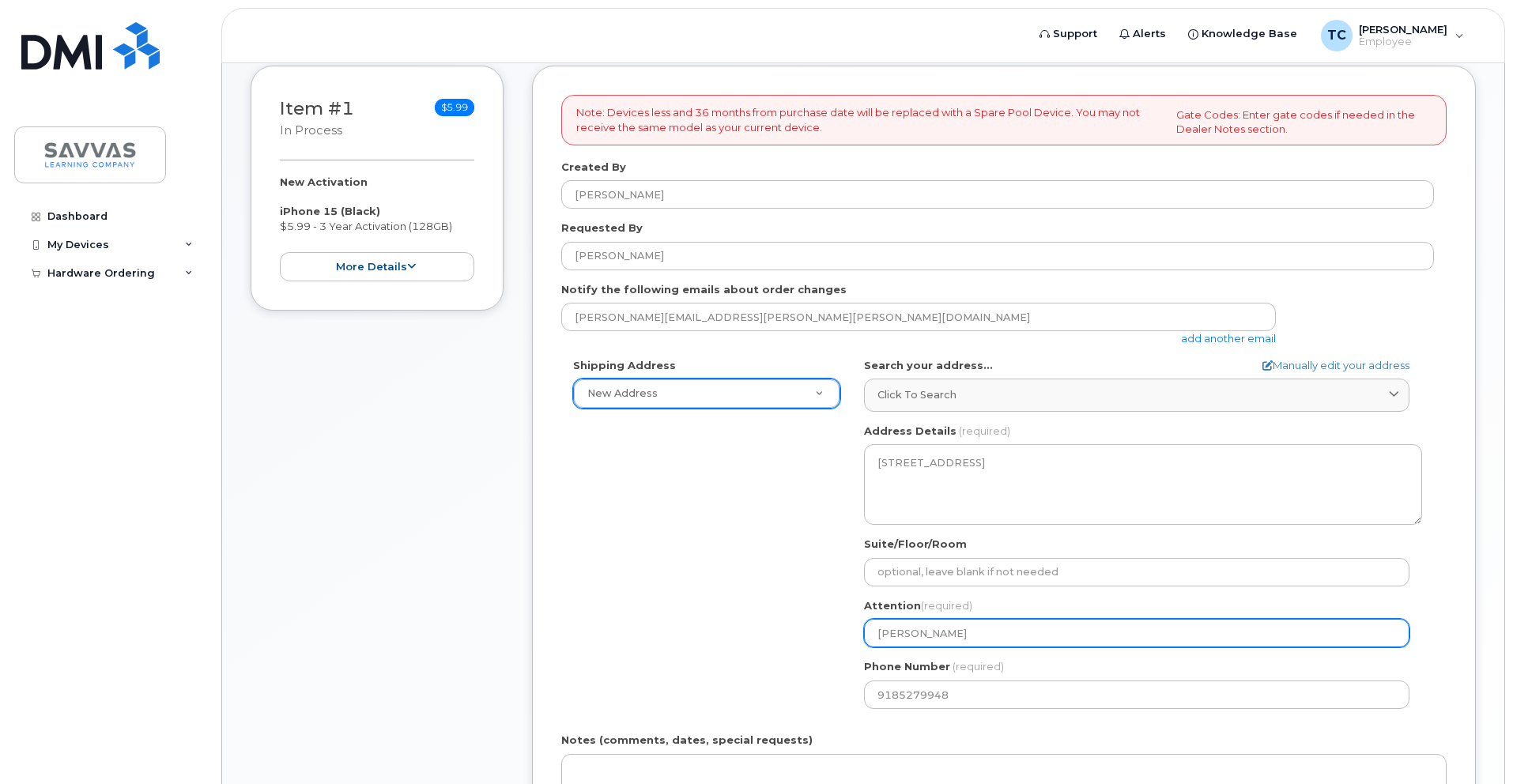
scroll to position [222, 0]
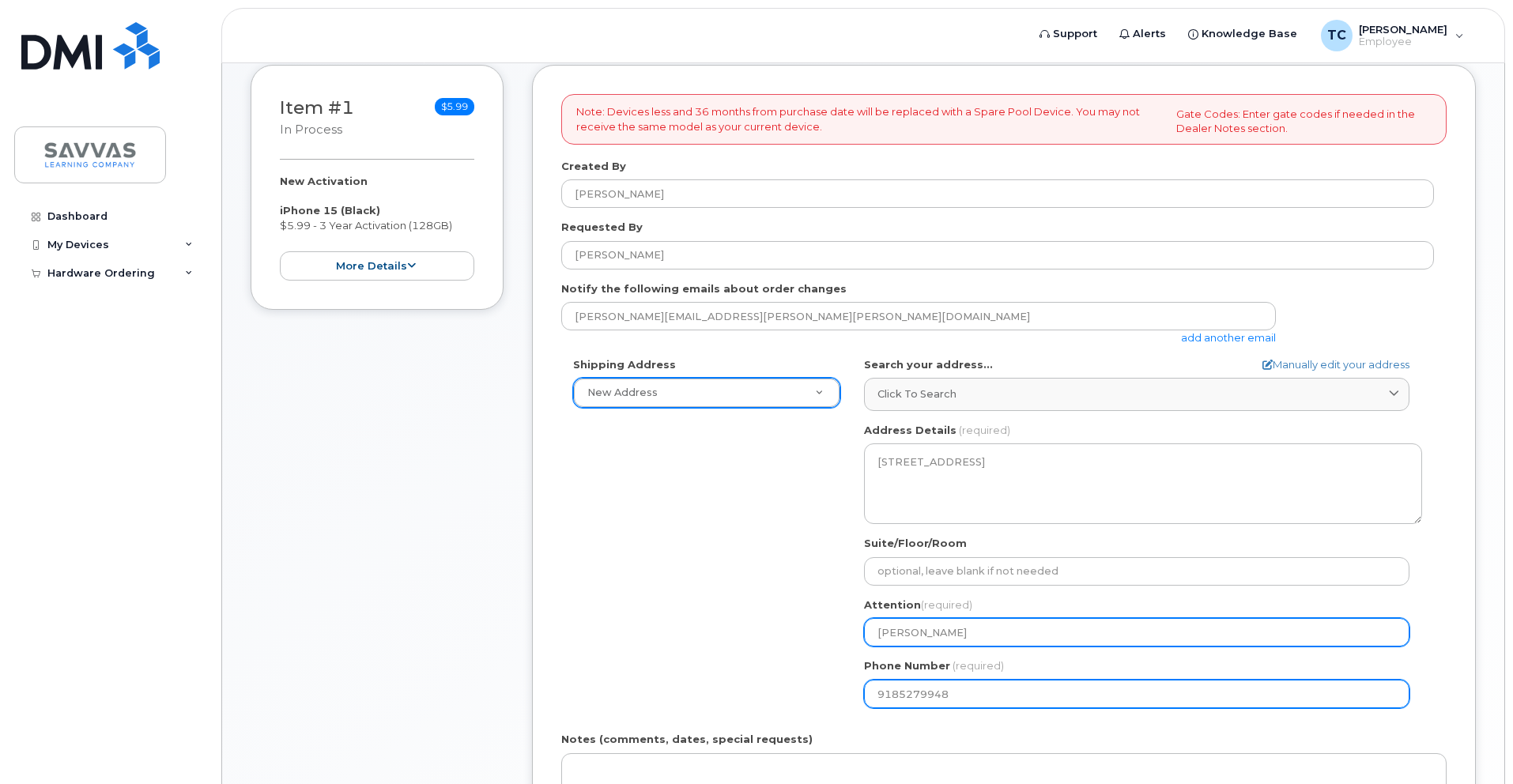
type input "[PERSON_NAME]"
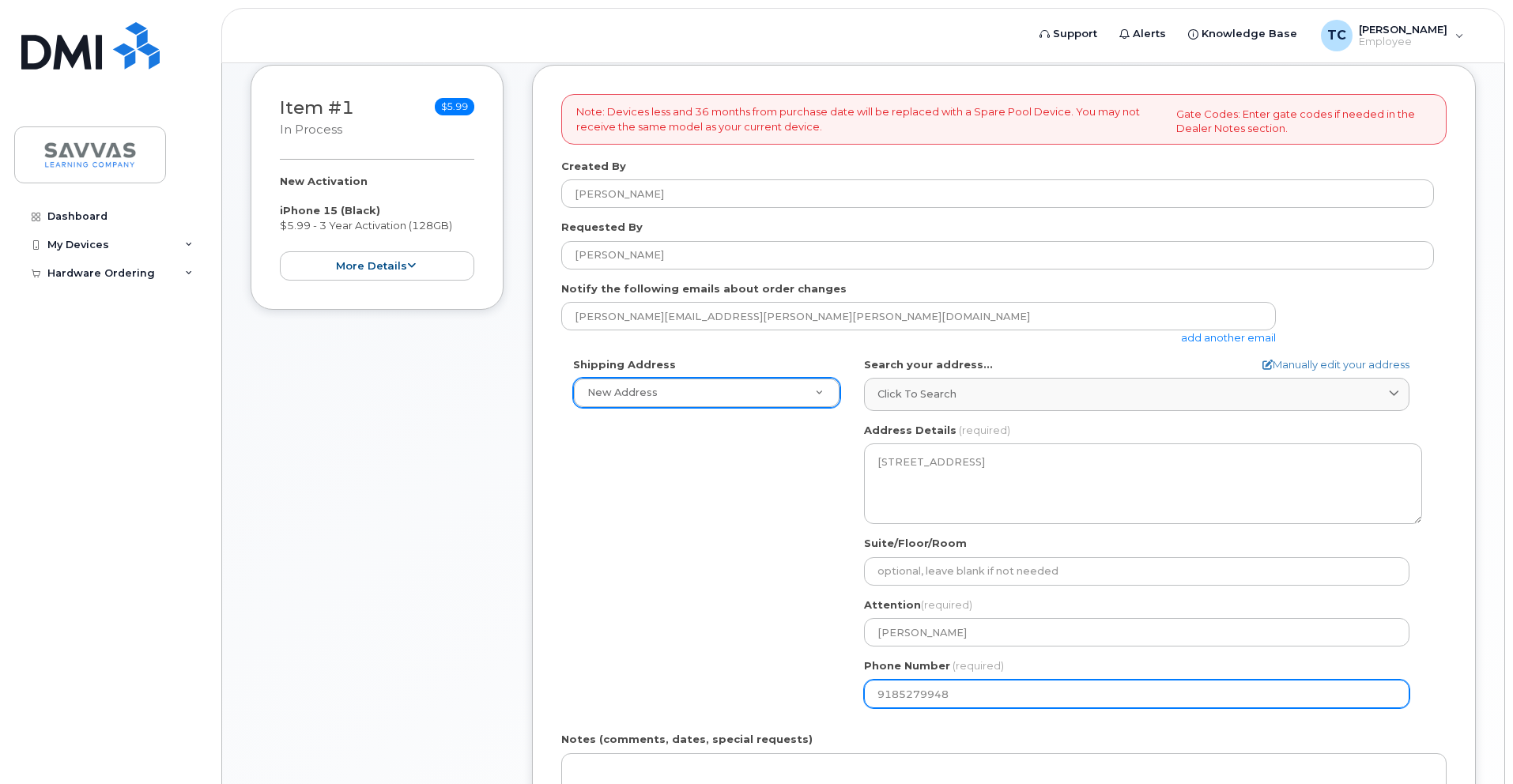
click at [967, 700] on input "9185279948" at bounding box center [1136, 694] width 545 height 29
select select
type input "9185279949"
select select
type input "9185279950"
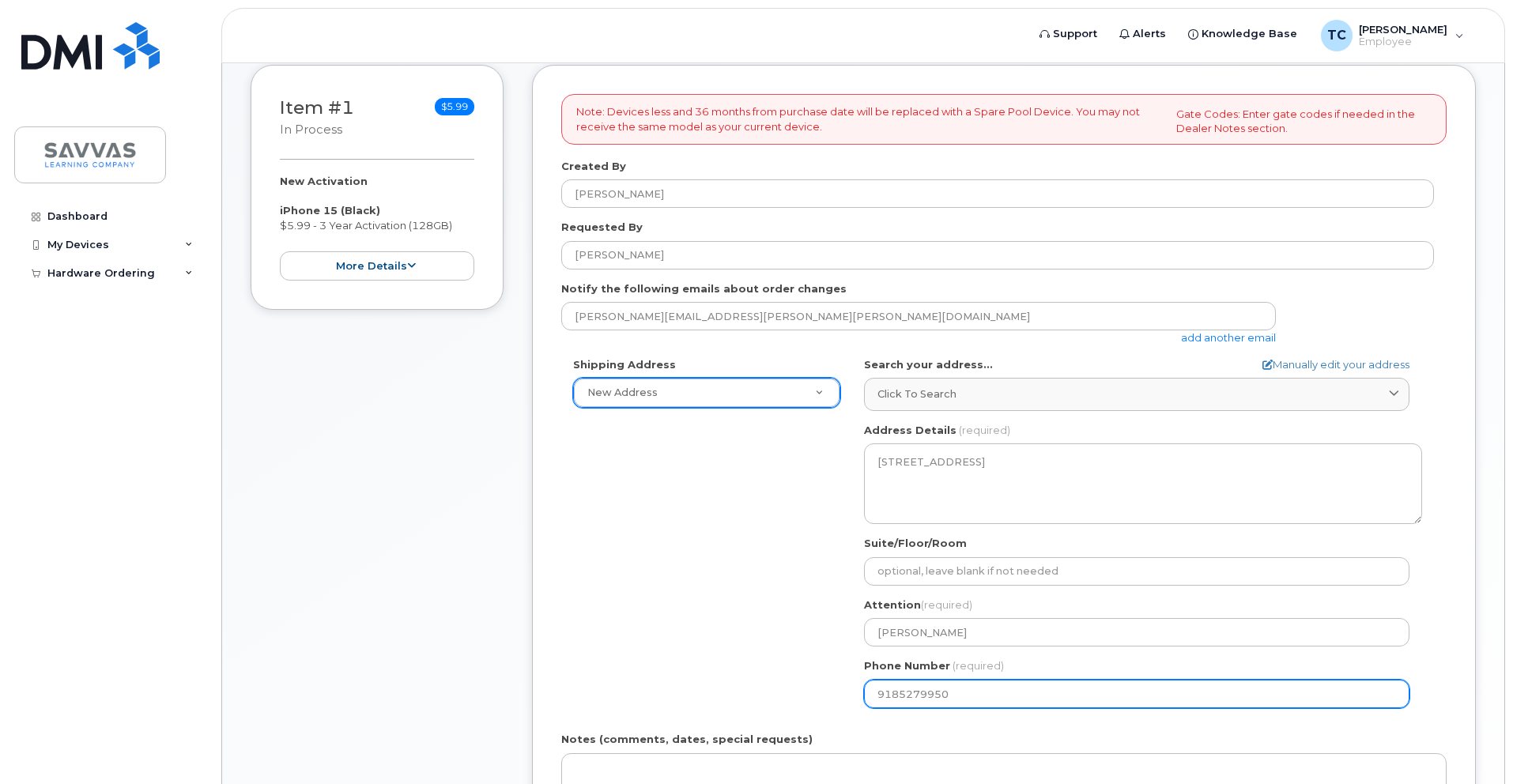
select select
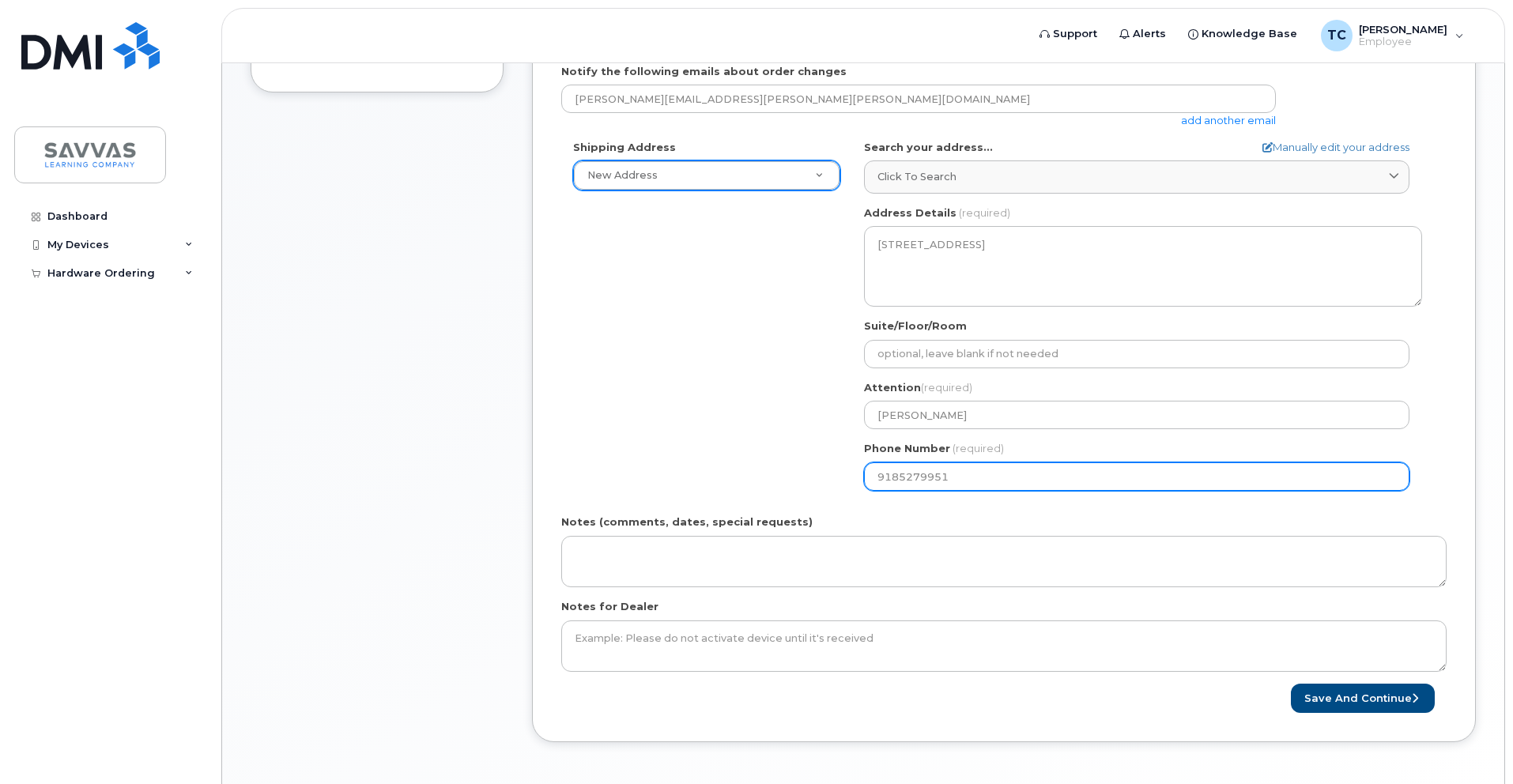
scroll to position [500, 0]
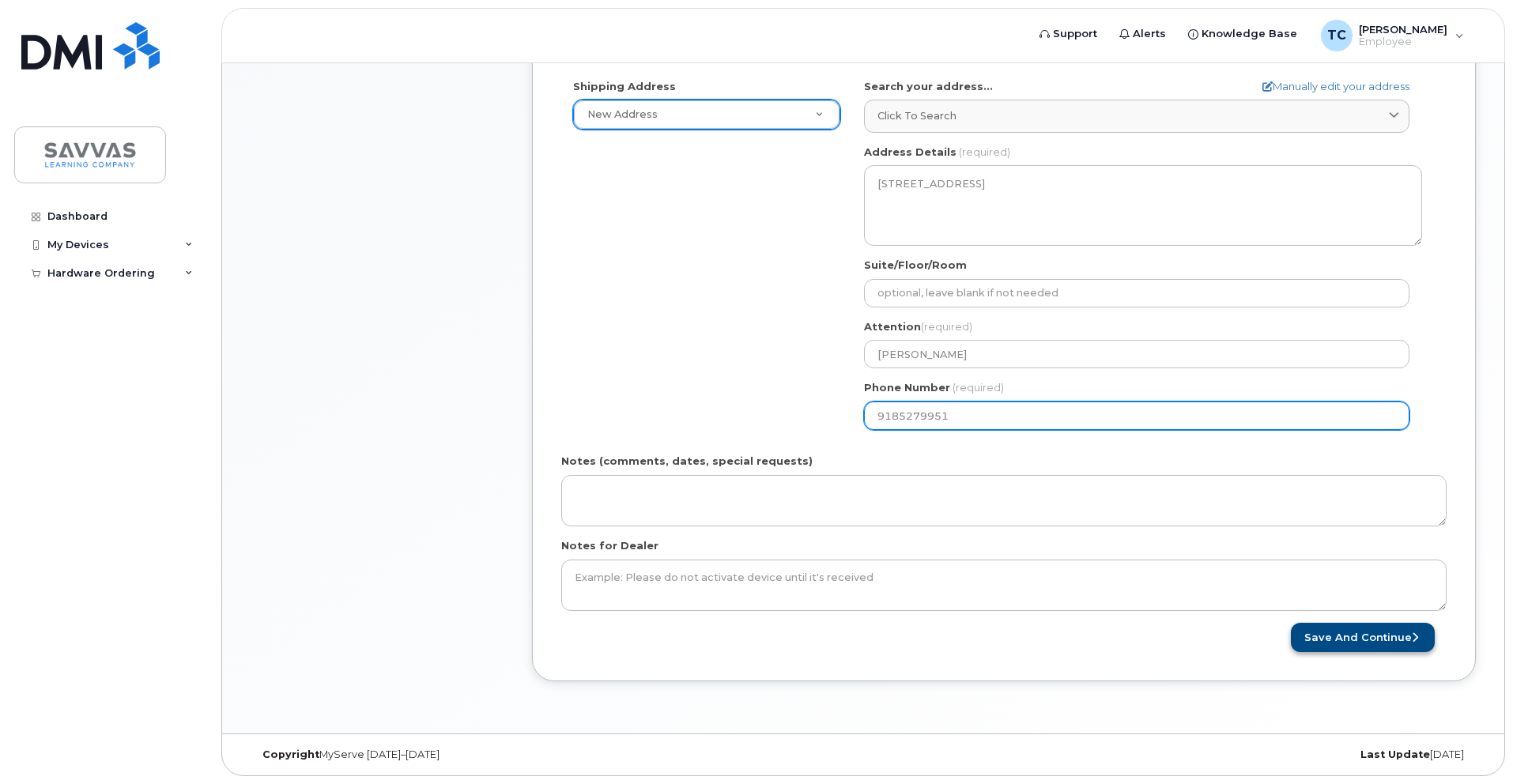
type input "9185279951"
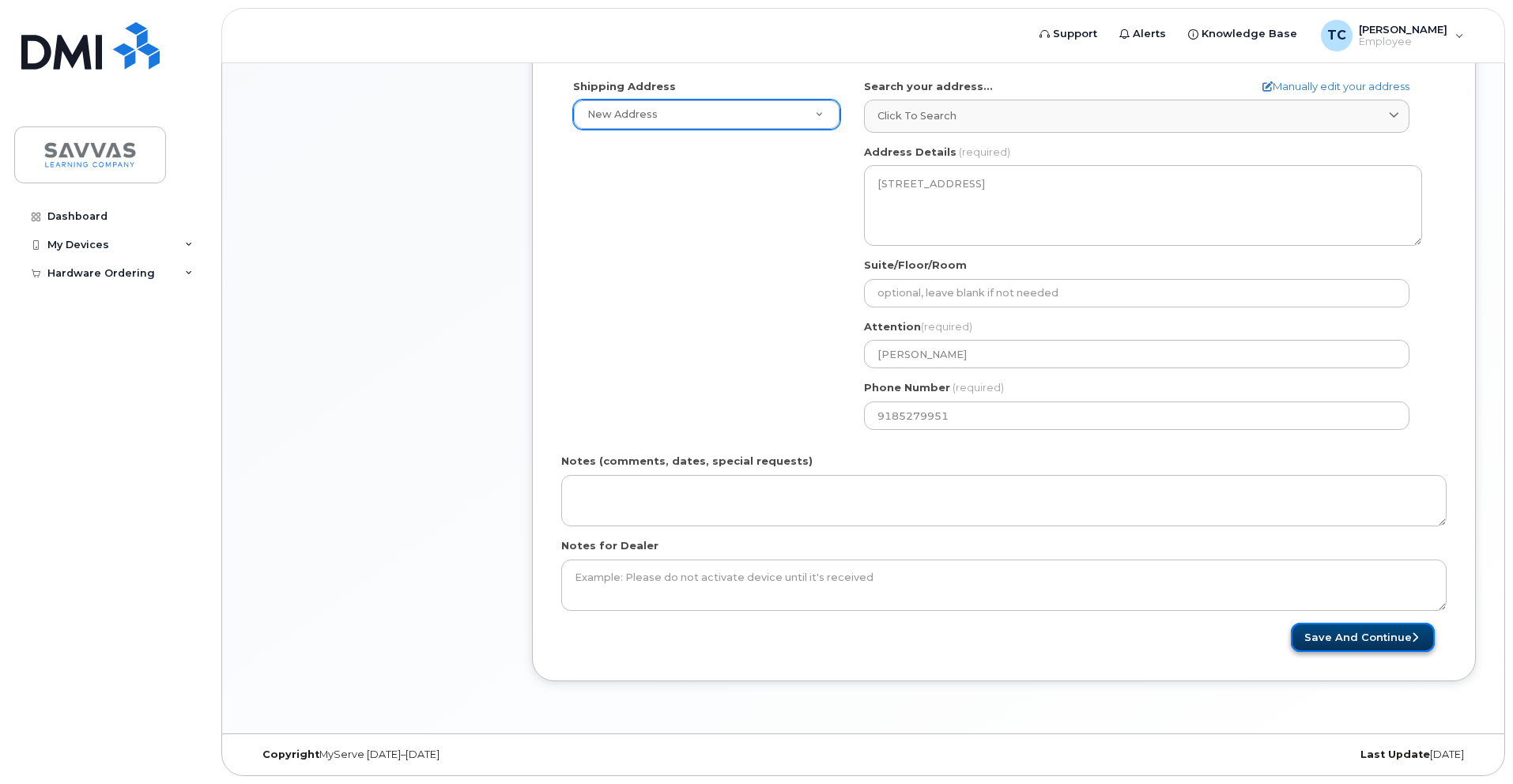
click at [1325, 624] on button "Save and Continue" at bounding box center [1363, 637] width 144 height 30
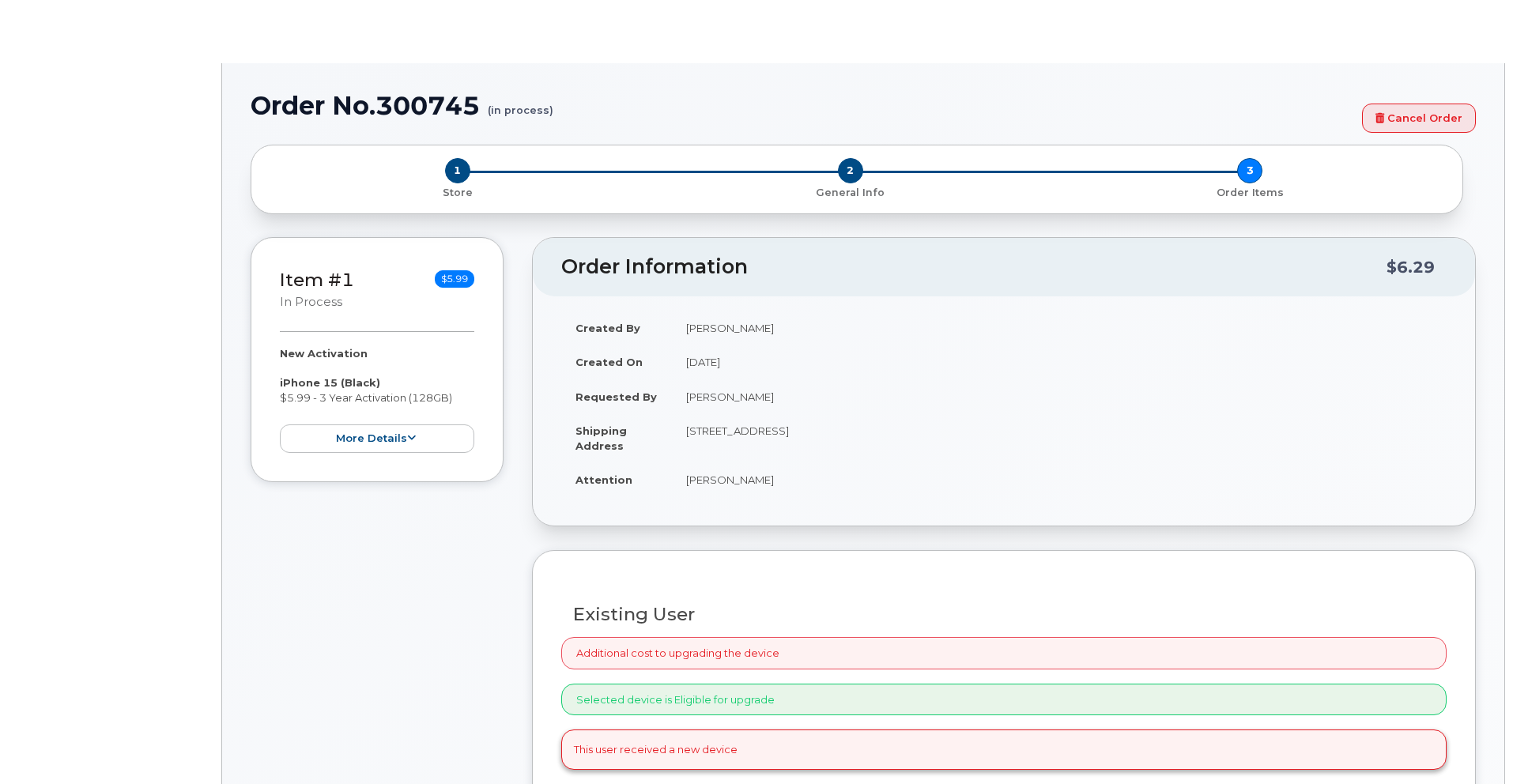
select select "1762881"
radio input "true"
select select
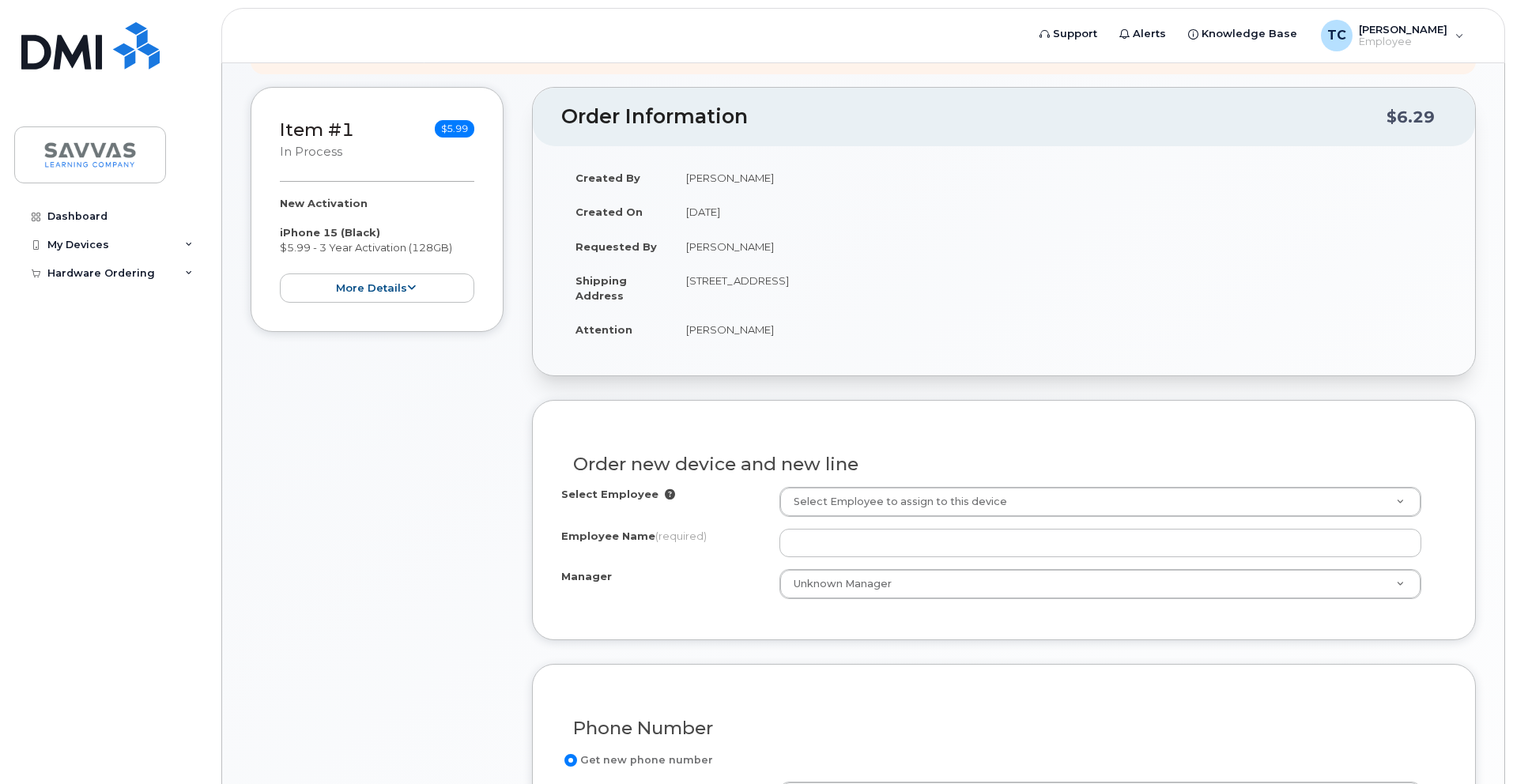
scroll to position [523, 0]
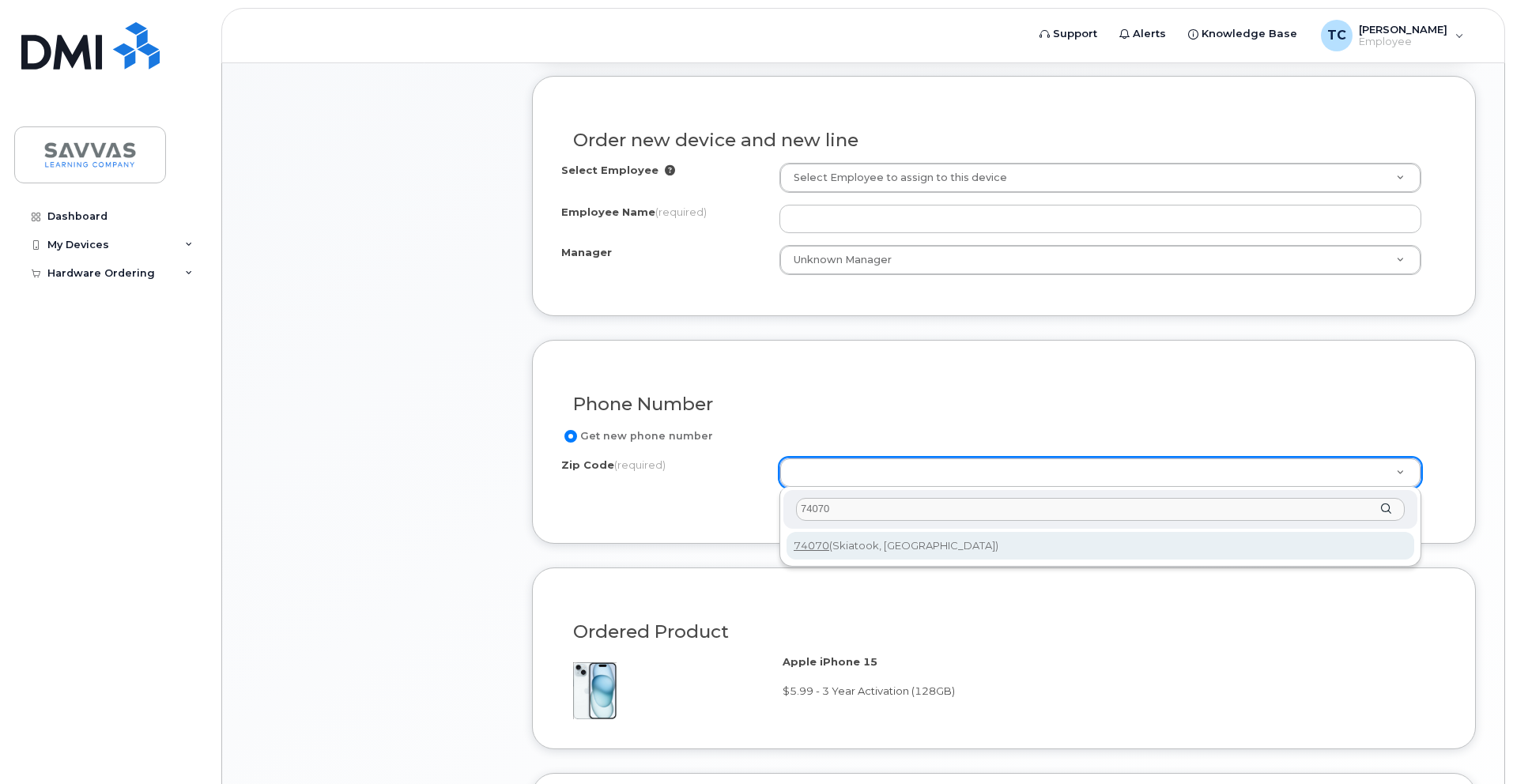
type input "74070"
type input "74070 (Skiatook, OK)"
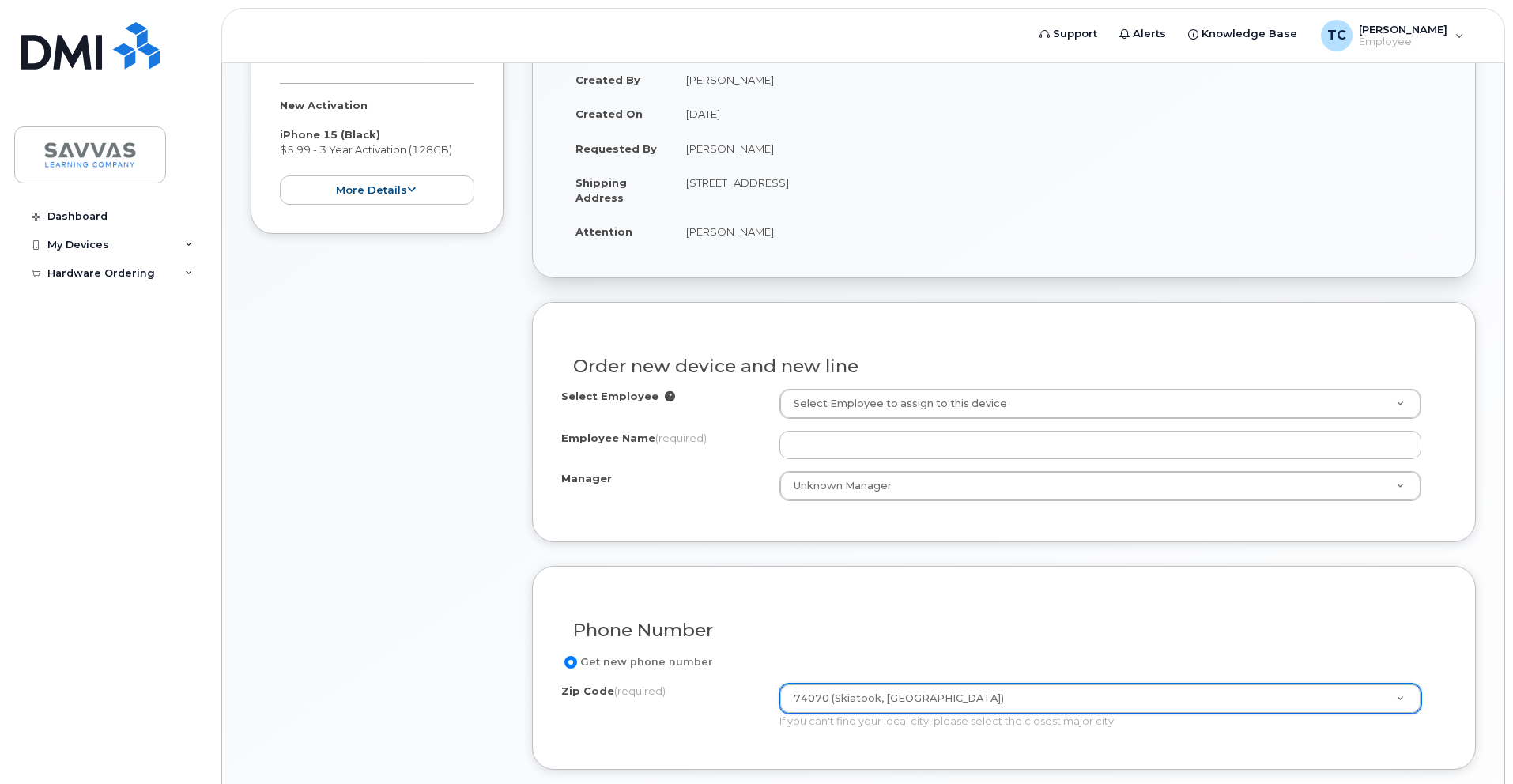
scroll to position [203, 0]
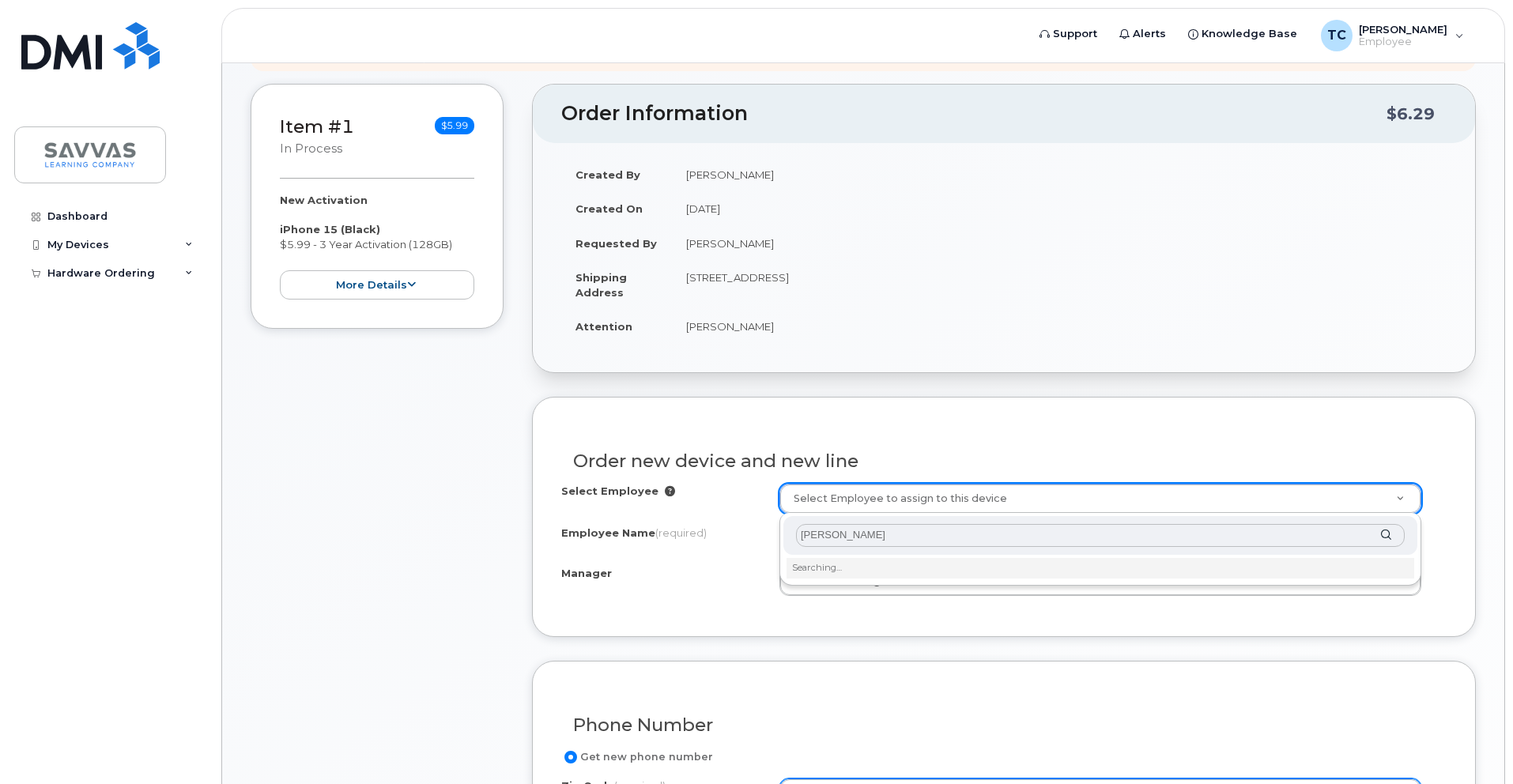
type input "[PERSON_NAME]"
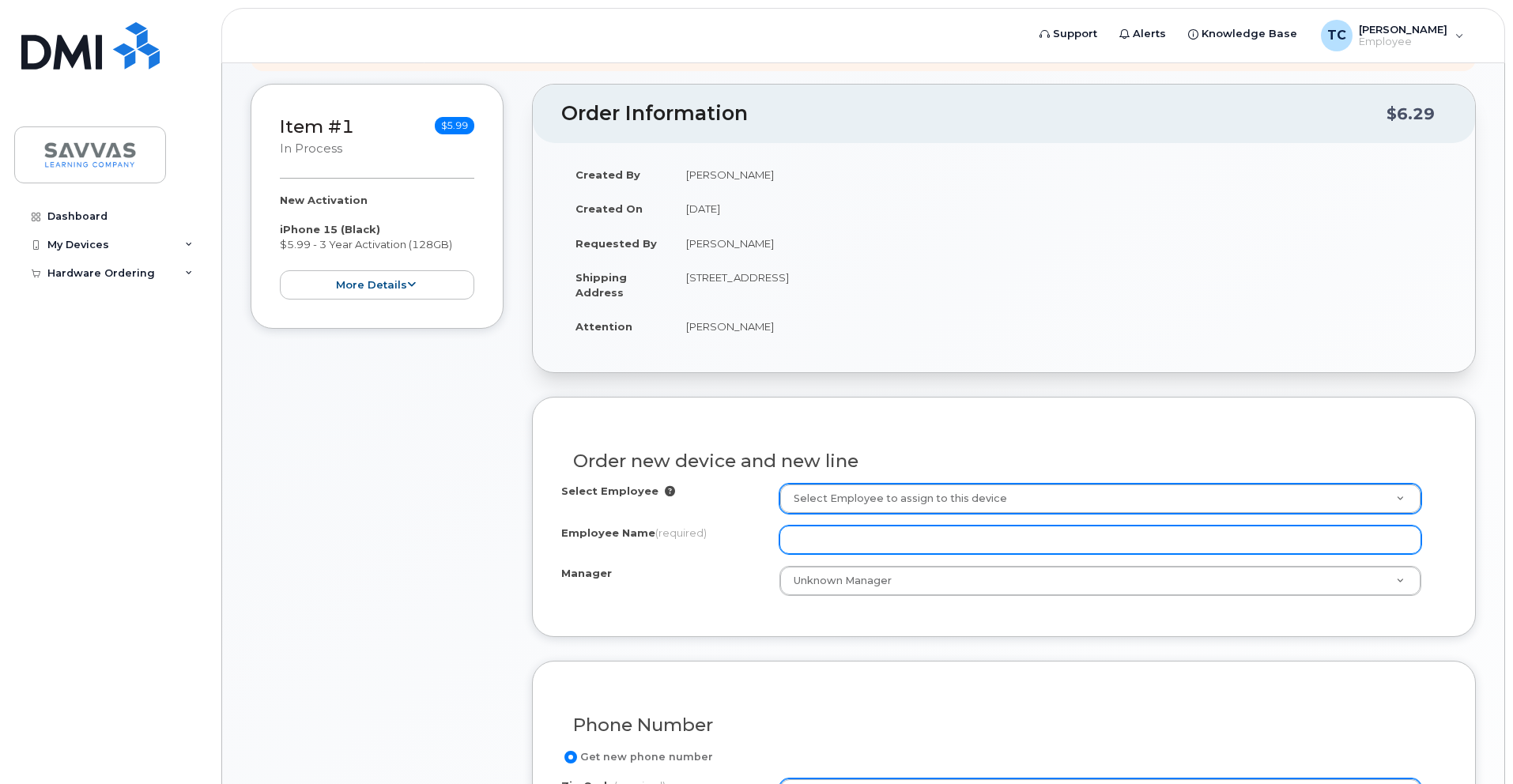
click at [853, 548] on input "Employee Name (required)" at bounding box center [1100, 539] width 642 height 29
type input "[PERSON_NAME]"
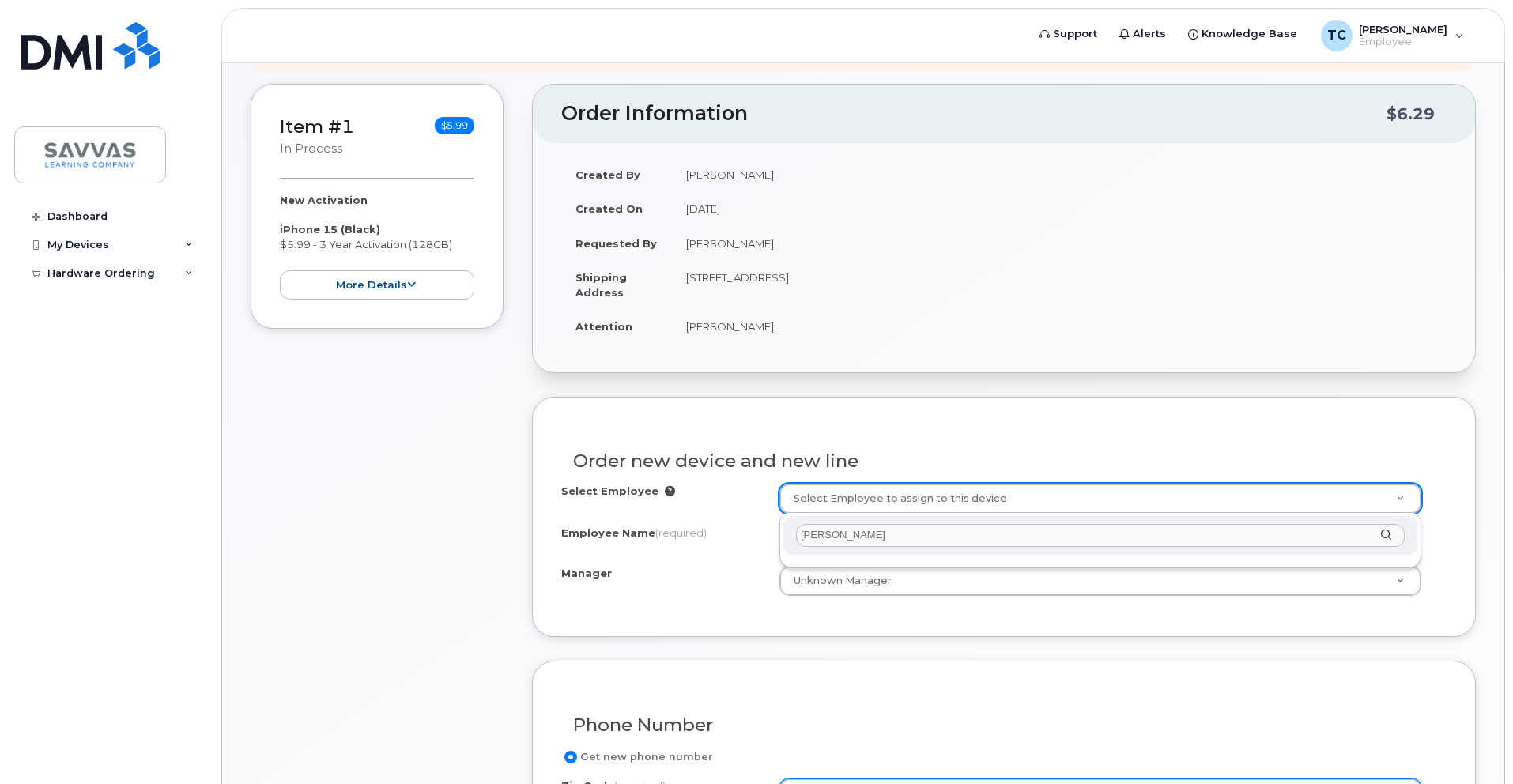
click at [828, 536] on input "tony cortez" at bounding box center [1100, 535] width 609 height 23
click at [826, 537] on input "tony cortez" at bounding box center [1100, 535] width 609 height 23
click at [1385, 531] on div "cortez" at bounding box center [1100, 535] width 634 height 38
click at [803, 539] on input "cortez" at bounding box center [1100, 535] width 609 height 23
click at [896, 532] on input "Frederick cortez" at bounding box center [1100, 535] width 609 height 23
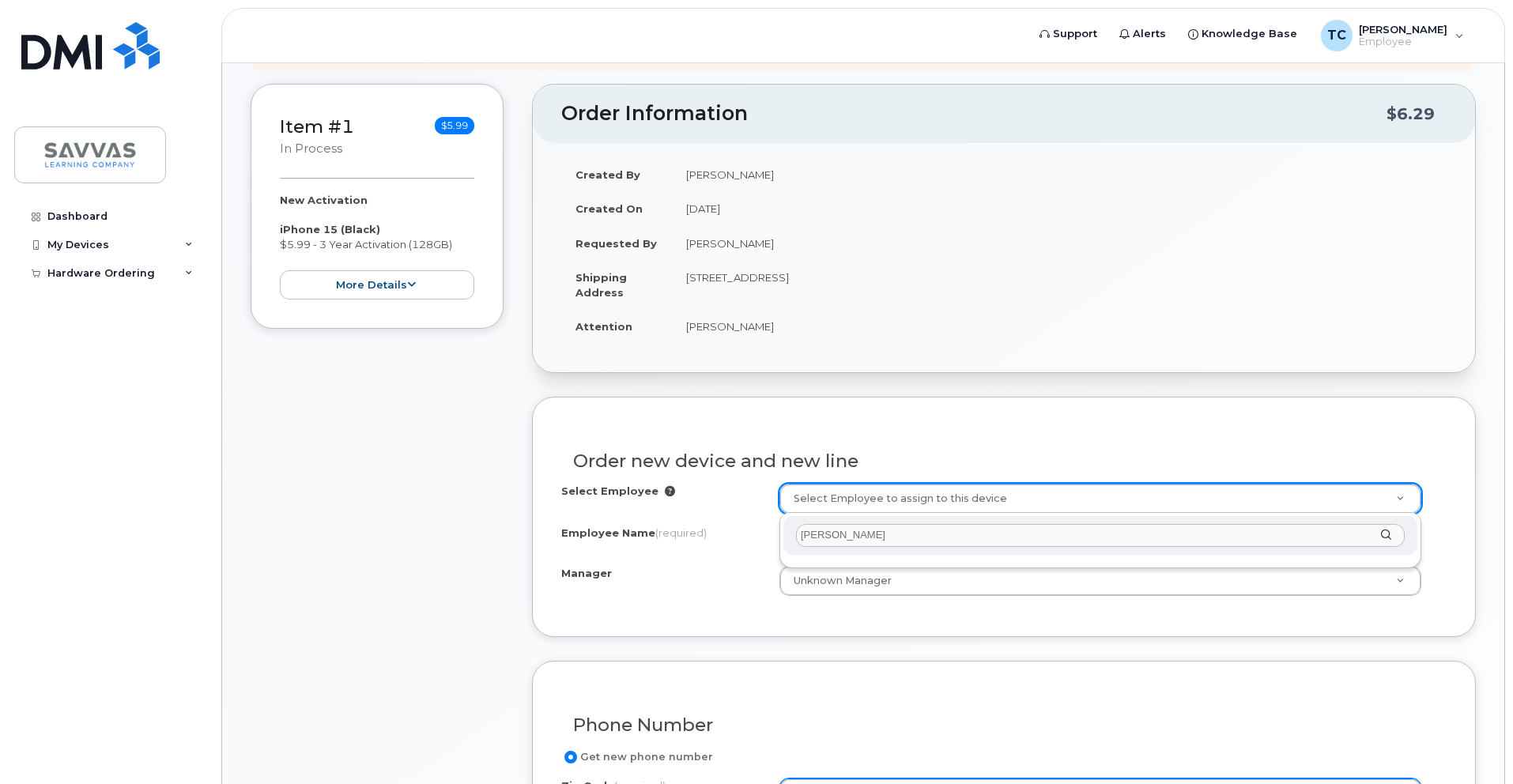
type input "Frederick cortez"
click at [1389, 539] on div "Frederick cortez" at bounding box center [1100, 535] width 634 height 38
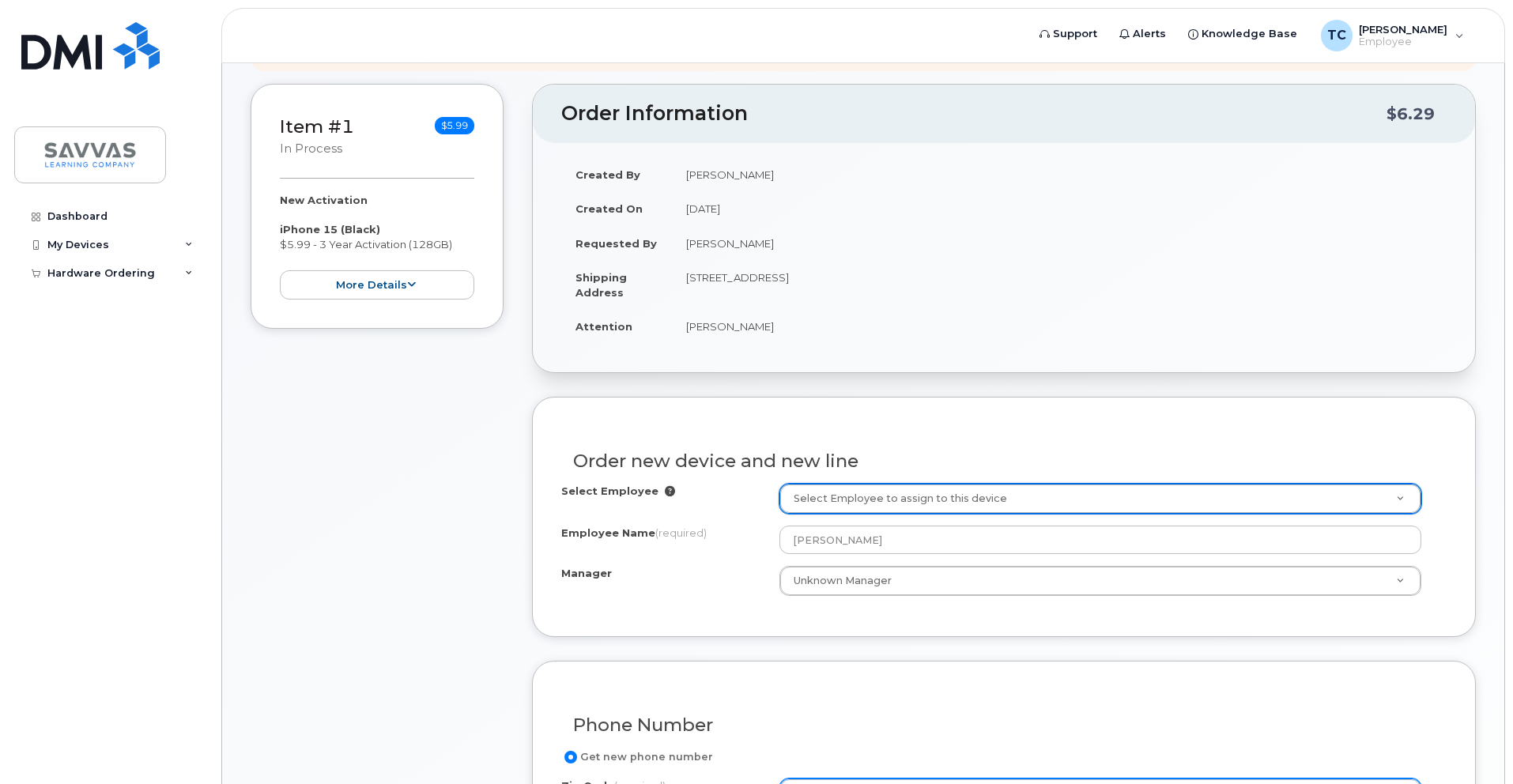
click at [665, 489] on icon at bounding box center [669, 491] width 10 height 10
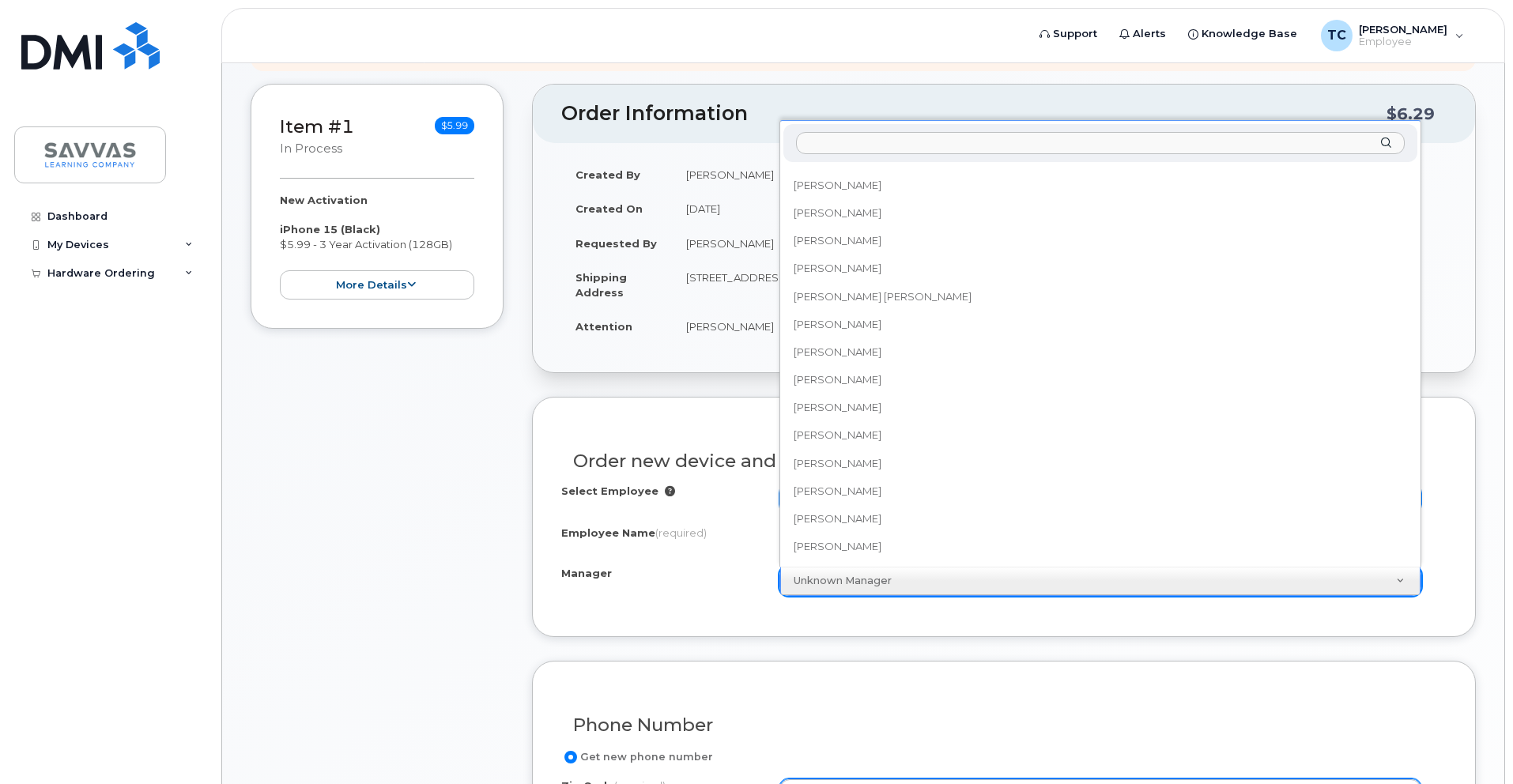
scroll to position [0, 0]
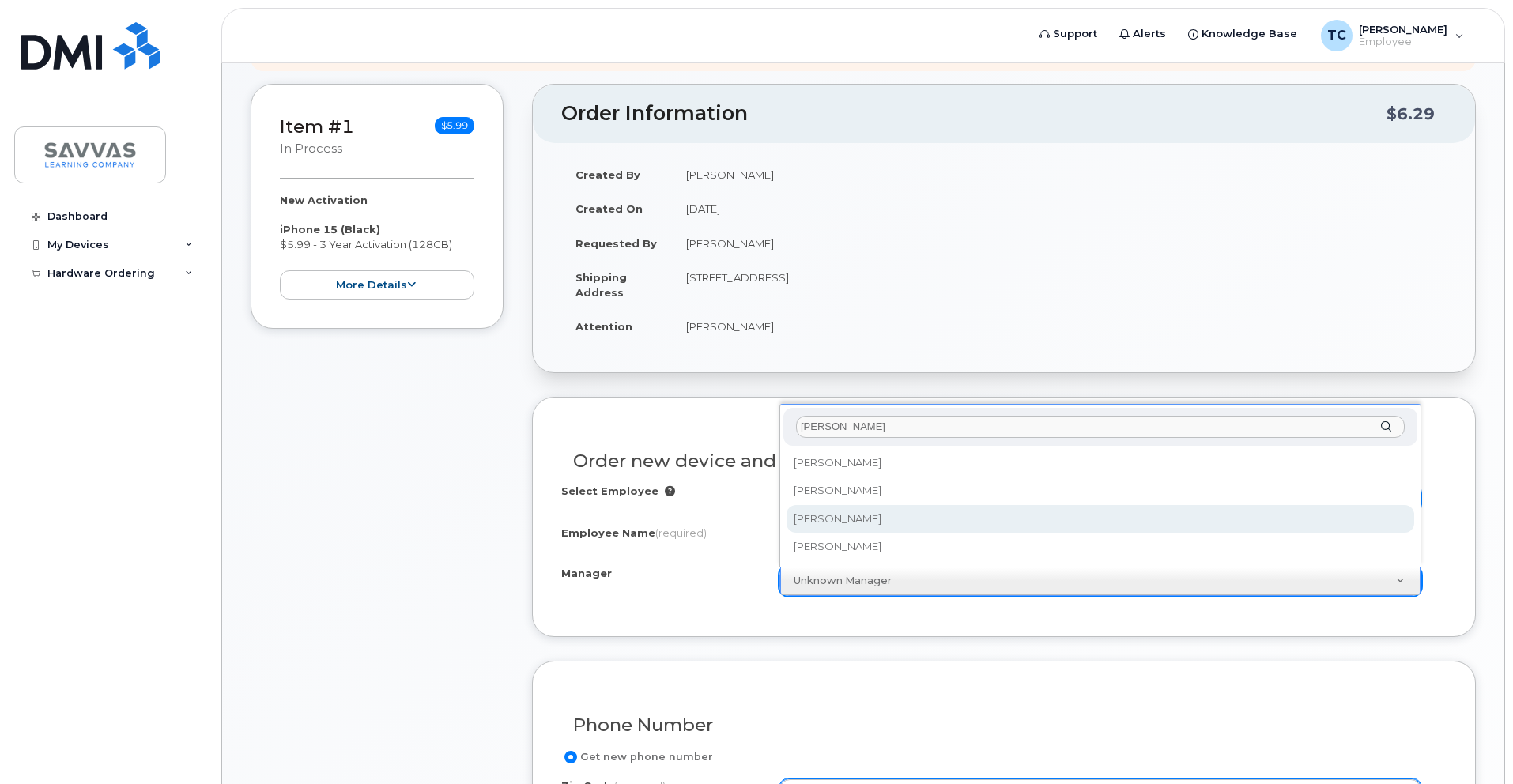
type input "james"
select select "2015642"
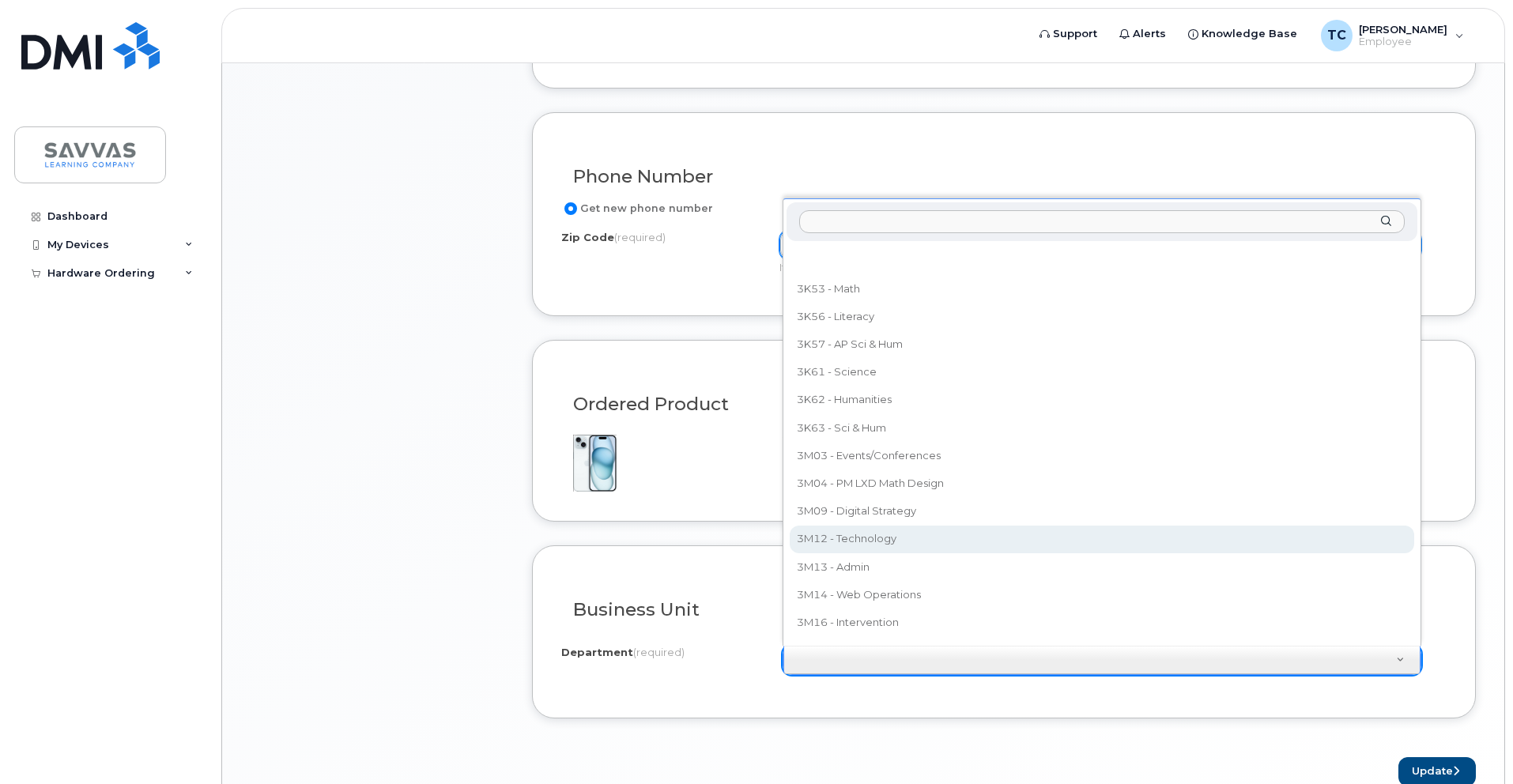
scroll to position [766, 0]
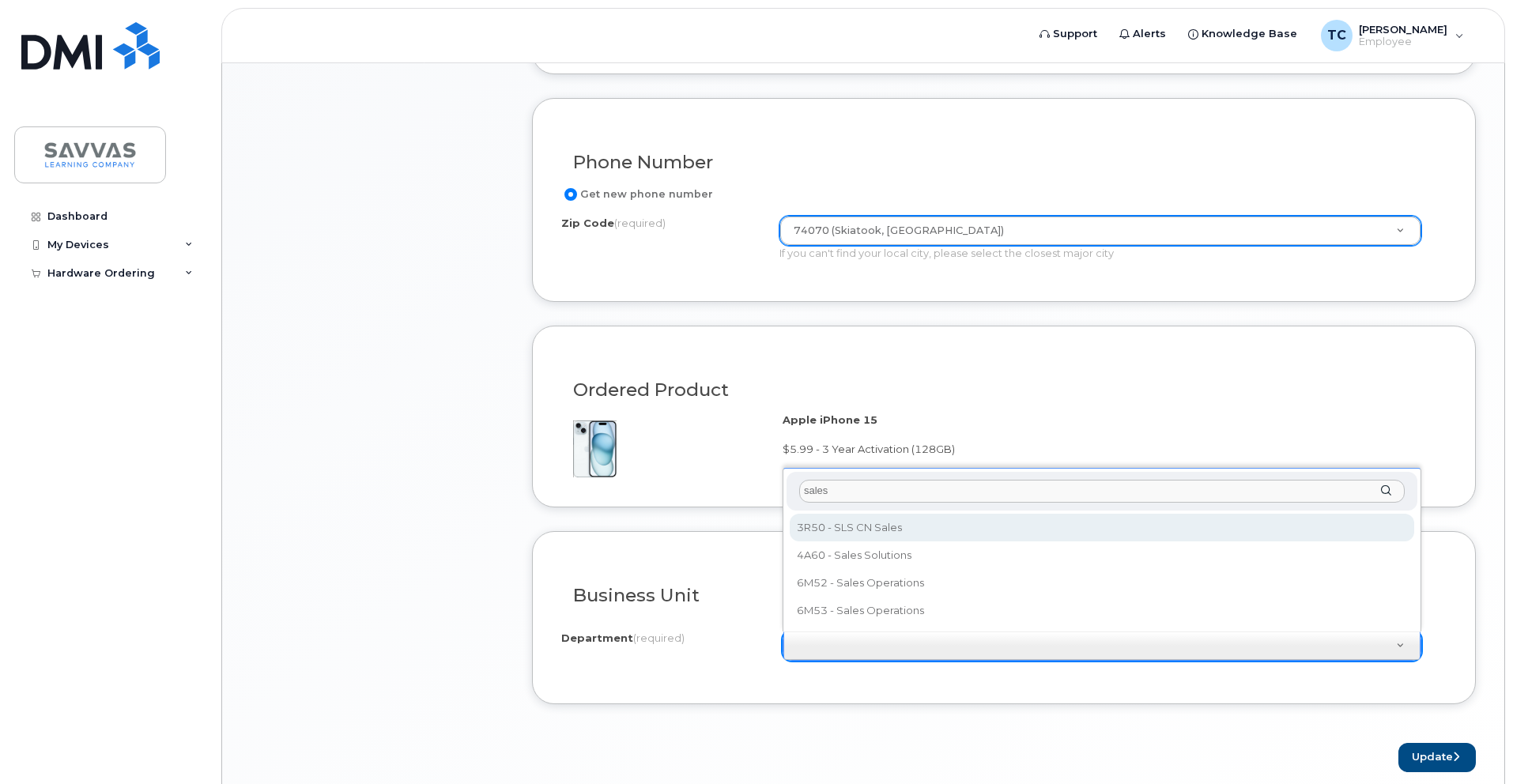
type input "sales"
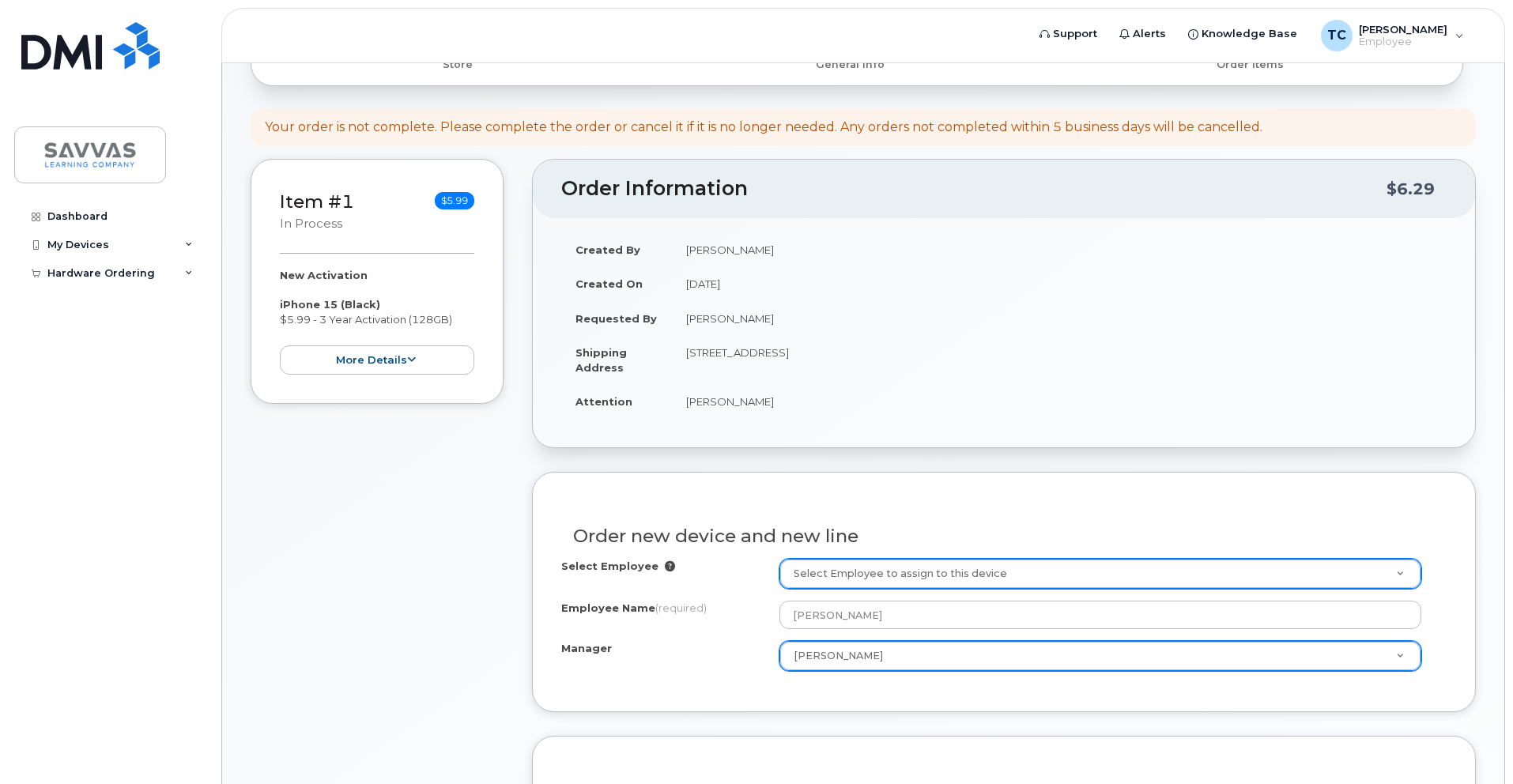
scroll to position [833, 0]
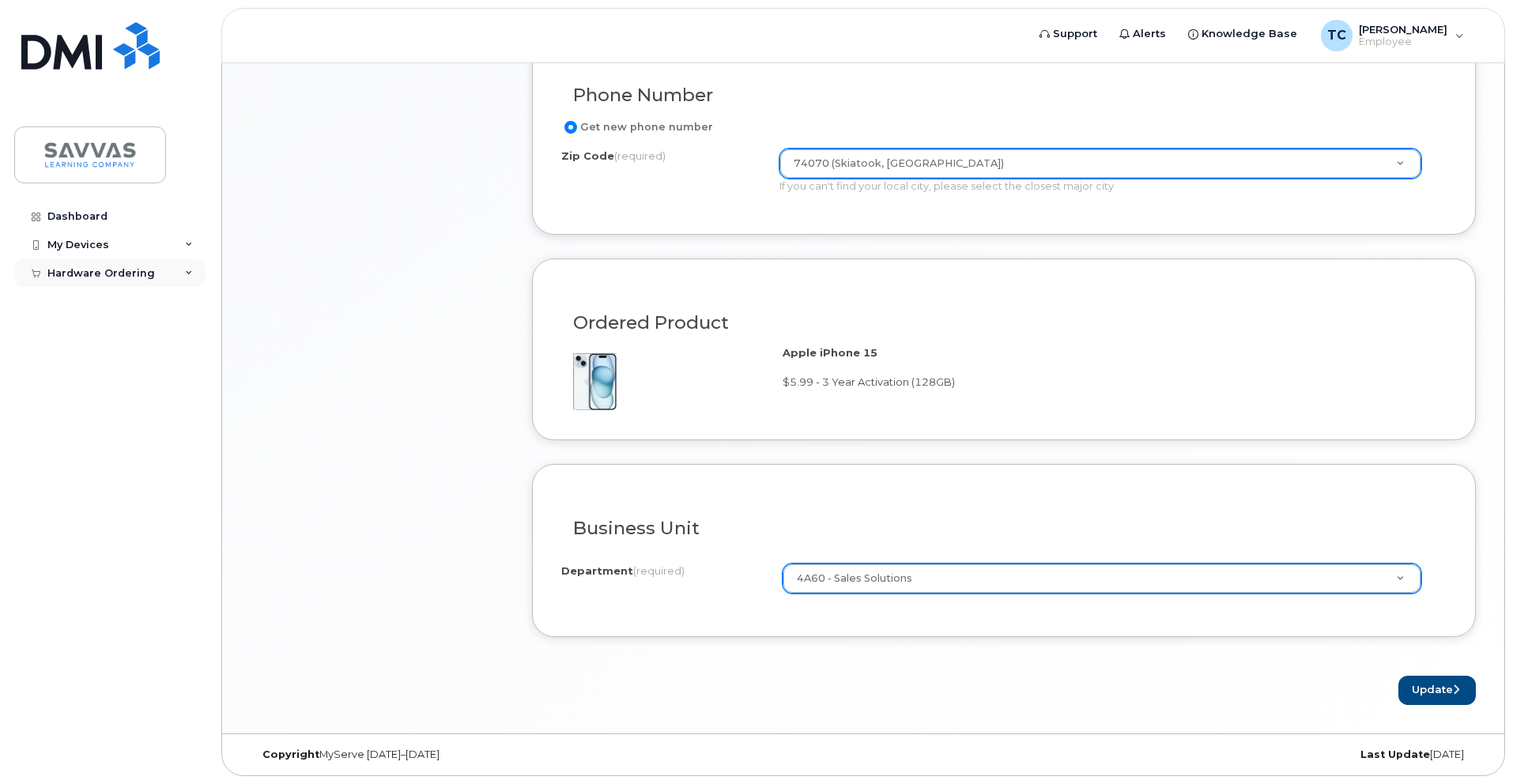
click at [192, 267] on div "Hardware Ordering" at bounding box center [110, 273] width 191 height 29
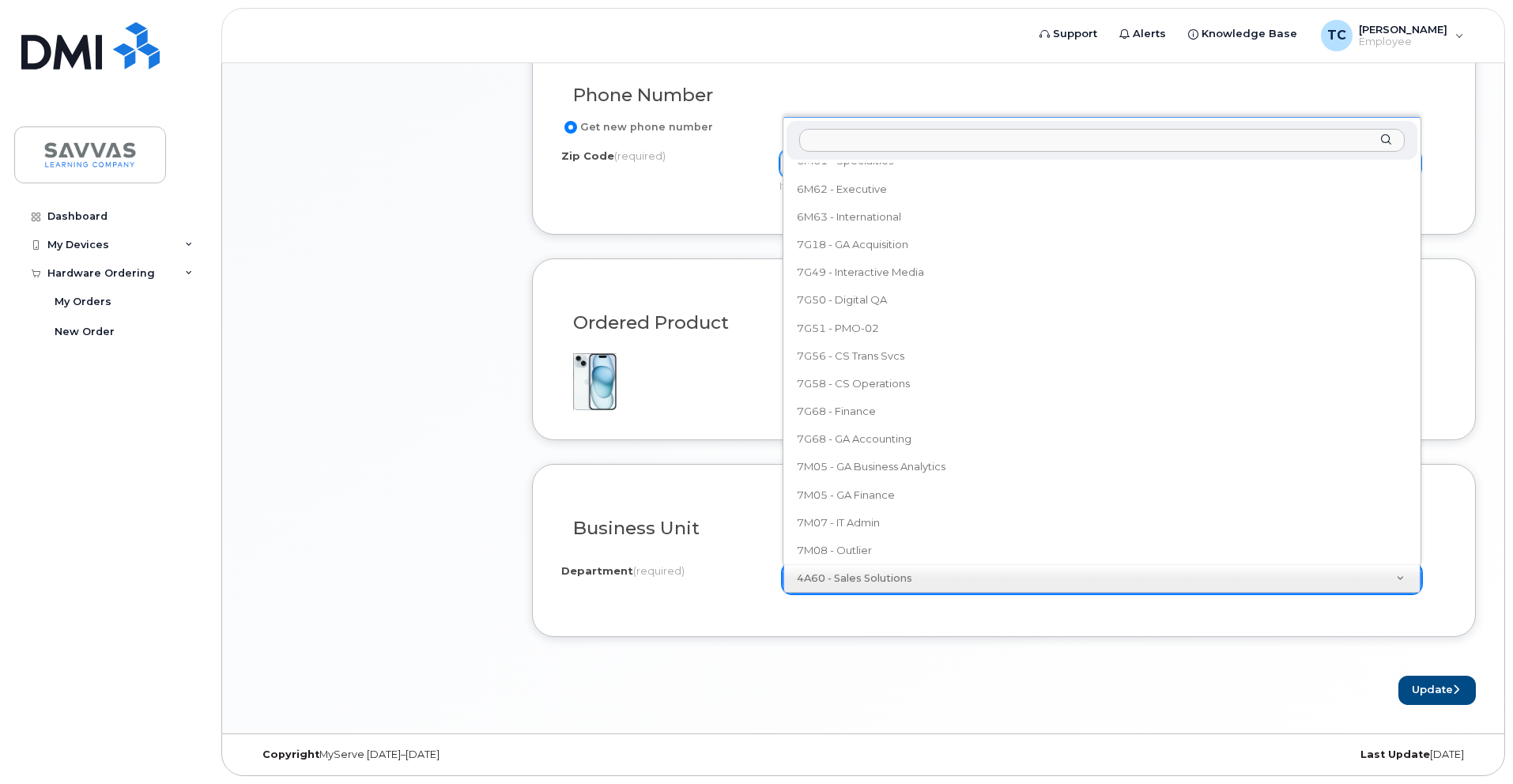
scroll to position [2732, 0]
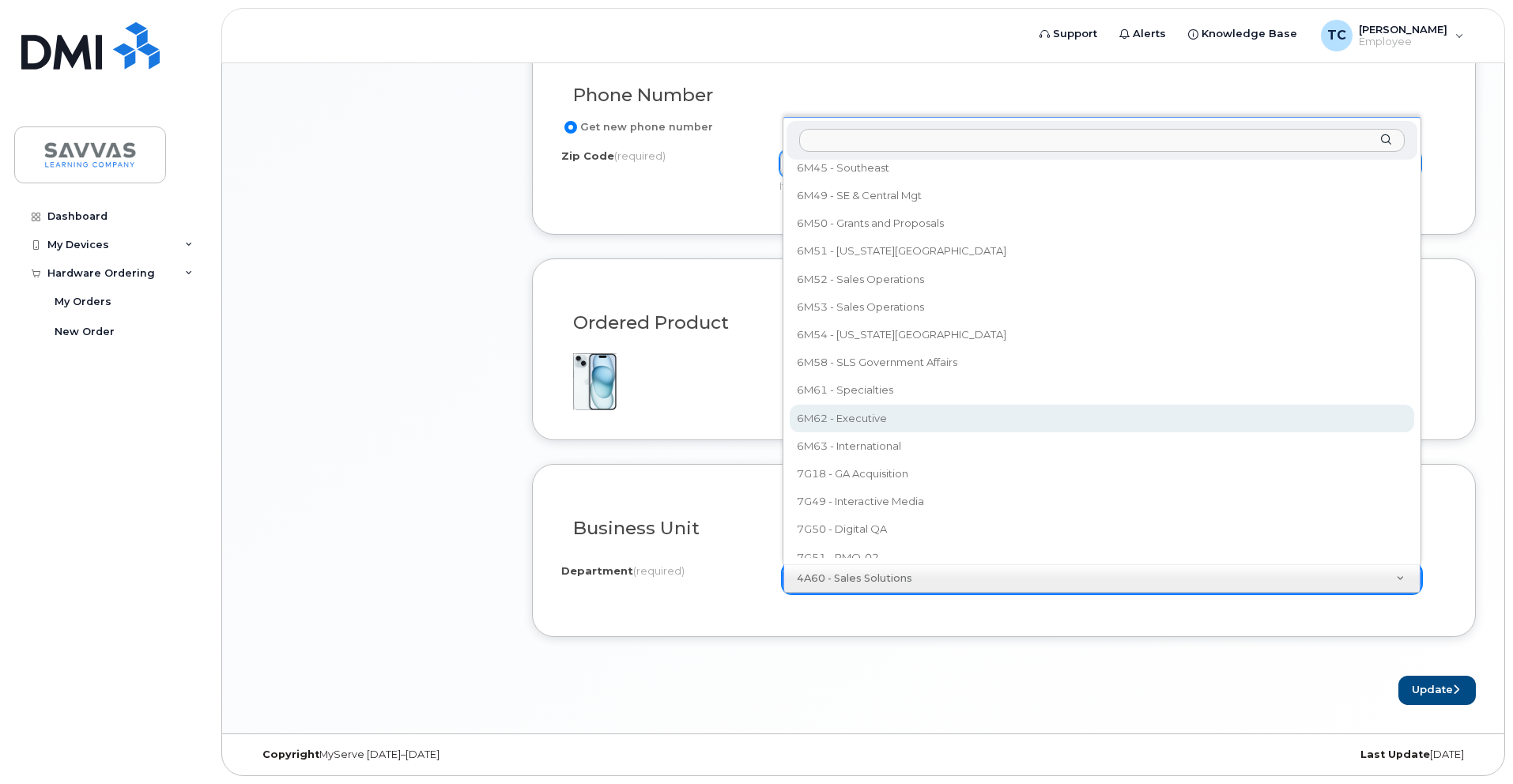
select select "6M62 - Executive"
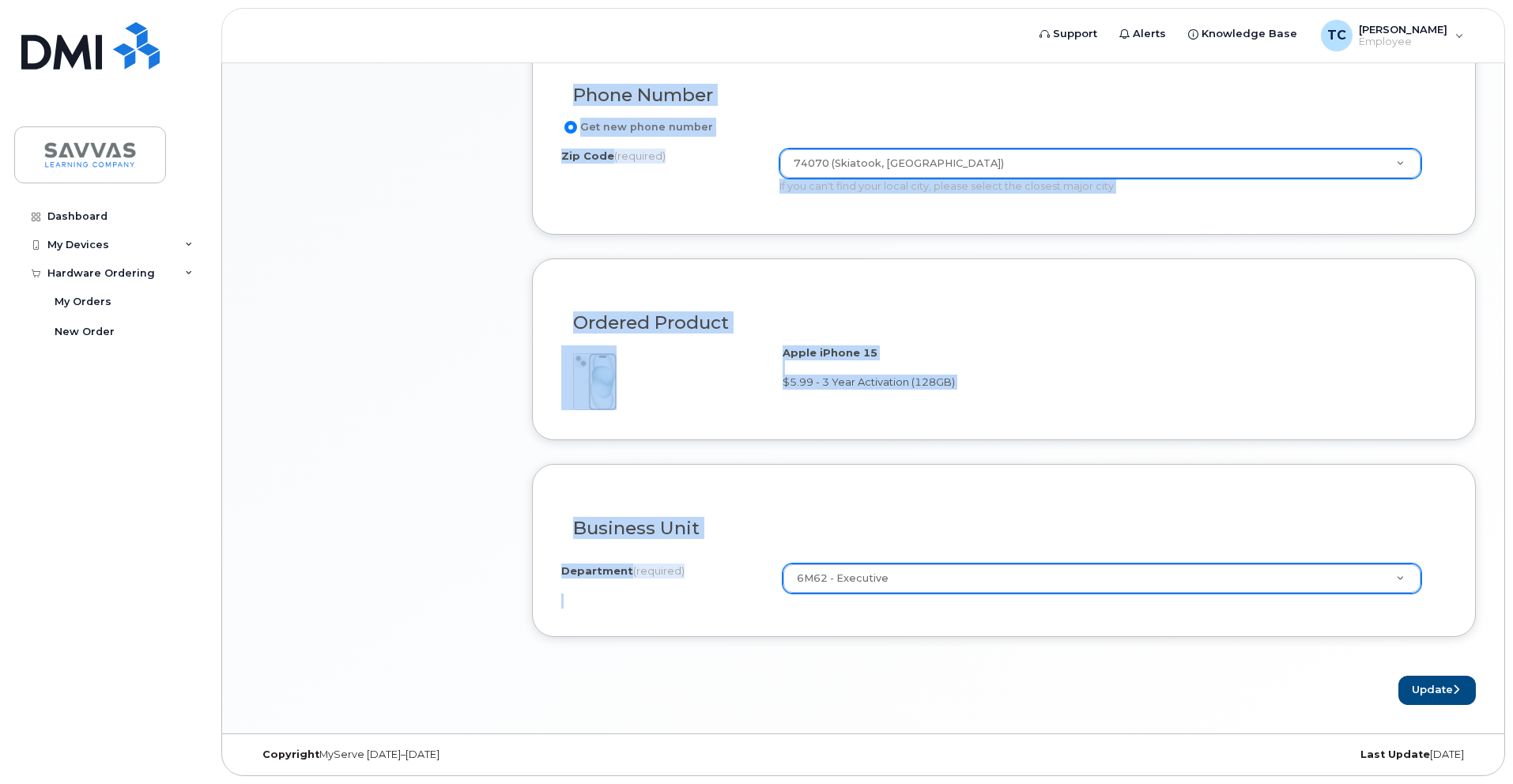
drag, startPoint x: 497, startPoint y: 449, endPoint x: 906, endPoint y: 643, distance: 452.7
click at [906, 643] on div "Item #1 in process $5.99 New Activation iPhone 15 (Black) $5.99 - 3 Year Activa…" at bounding box center [863, 79] width 1225 height 1251
click at [832, 625] on div "Business Unit I know the accounting codes Department (required) 6M62 - Executiv…" at bounding box center [1004, 550] width 944 height 173
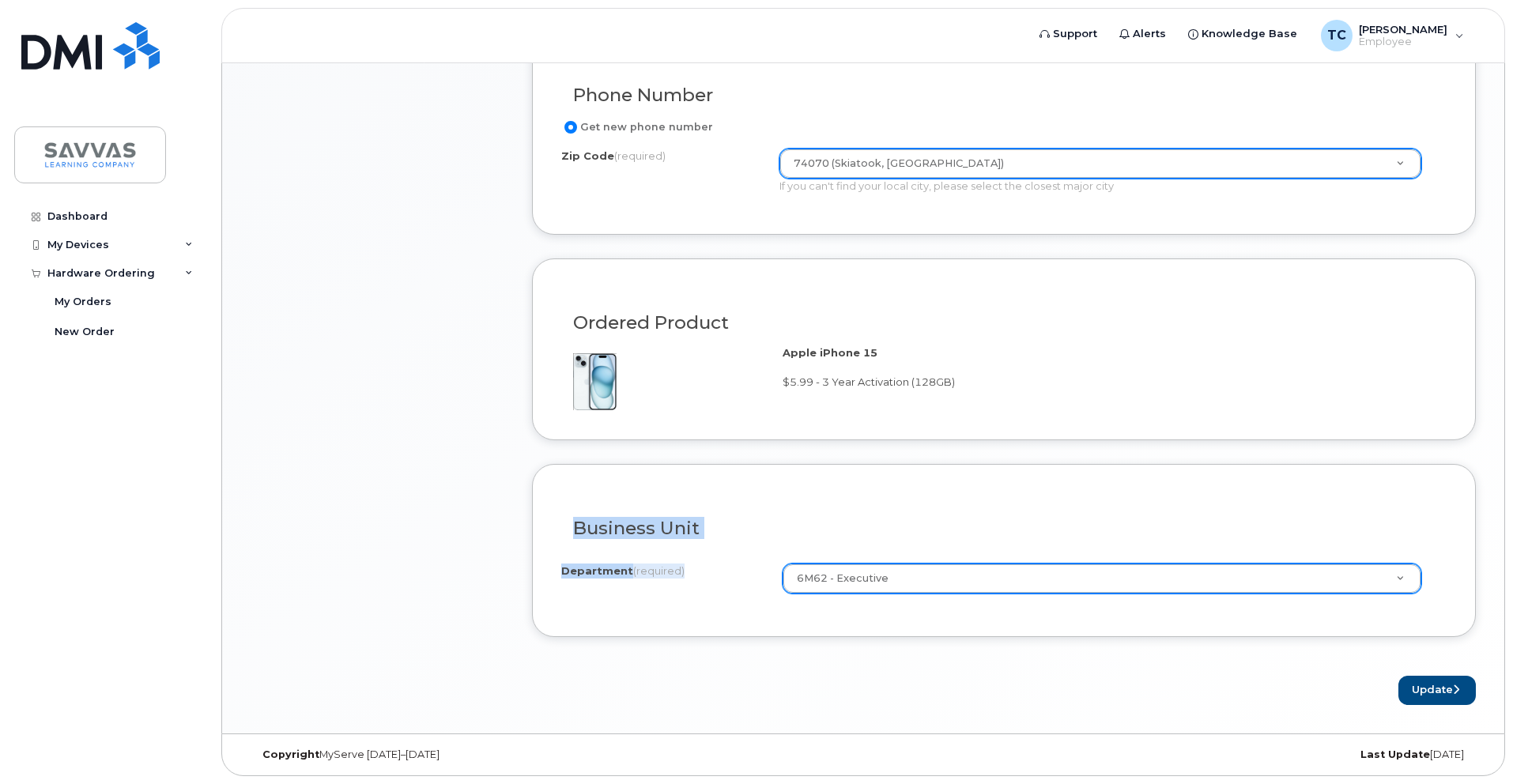
drag, startPoint x: 577, startPoint y: 526, endPoint x: 903, endPoint y: 570, distance: 329.0
click at [903, 570] on div "Business Unit I know the accounting codes Department (required) 6M62 - Executiv…" at bounding box center [1004, 550] width 944 height 173
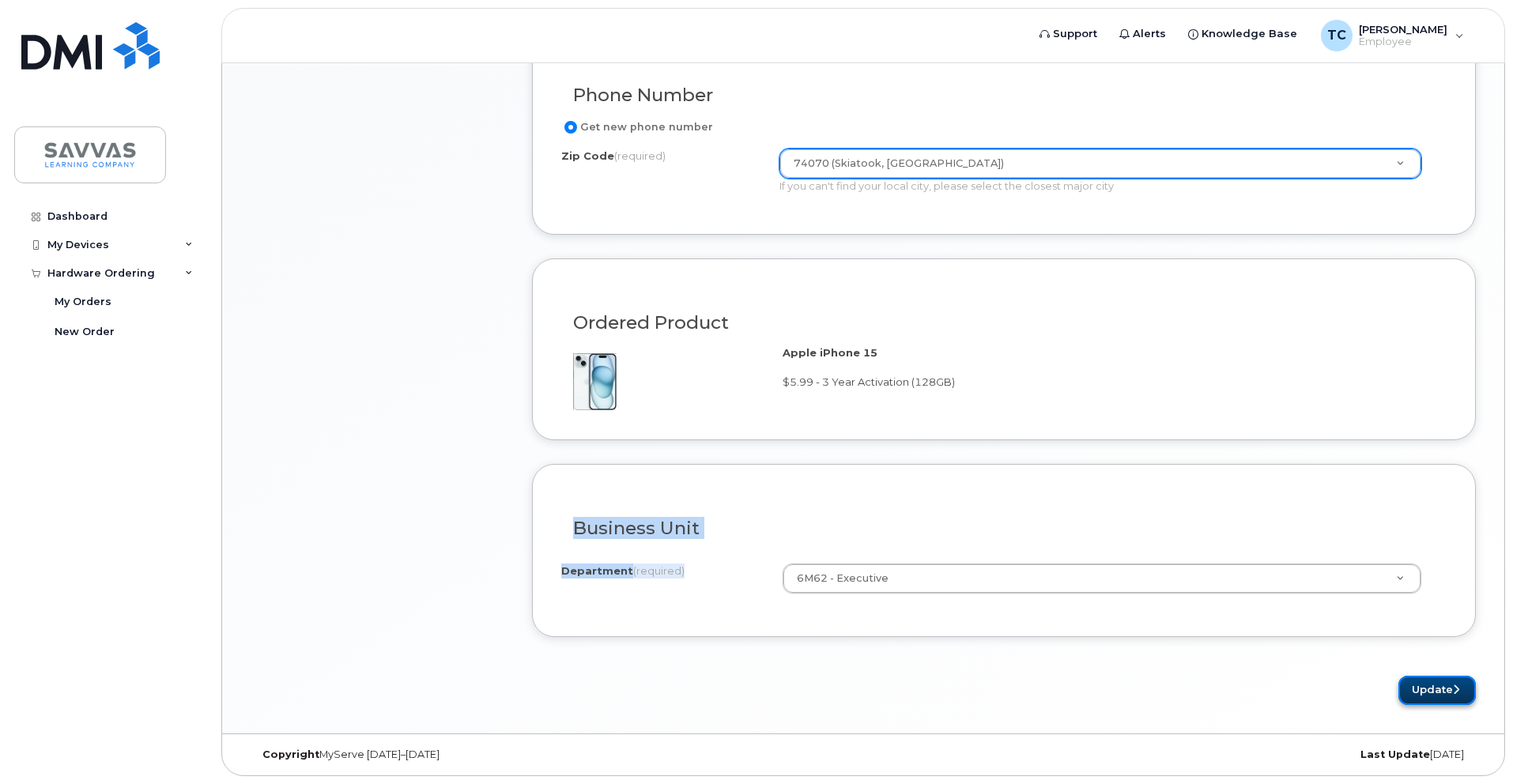
click at [1431, 697] on button "Update" at bounding box center [1437, 690] width 78 height 30
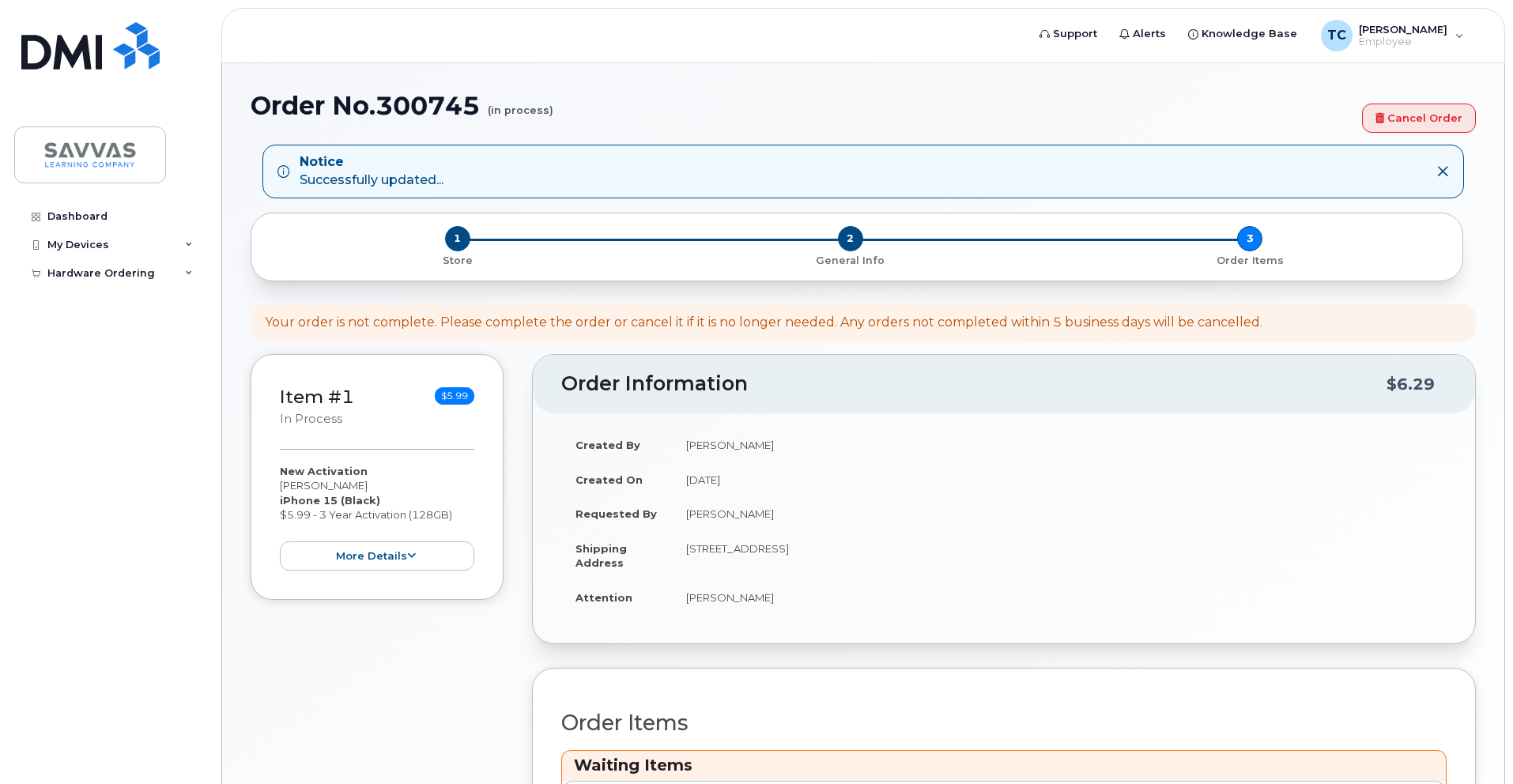
scroll to position [279, 0]
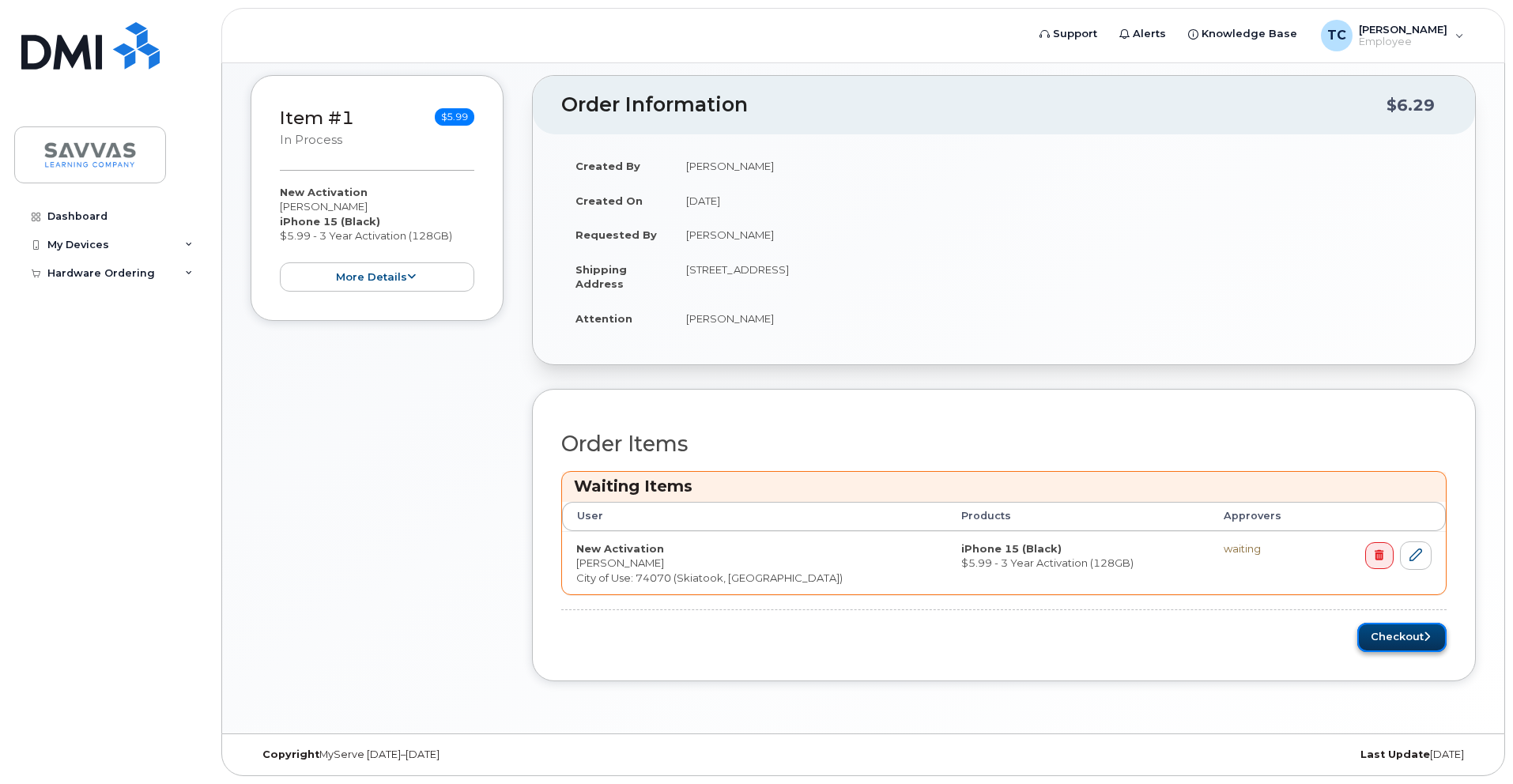
click at [1395, 635] on button "Checkout" at bounding box center [1402, 637] width 90 height 30
